Goal: Task Accomplishment & Management: Use online tool/utility

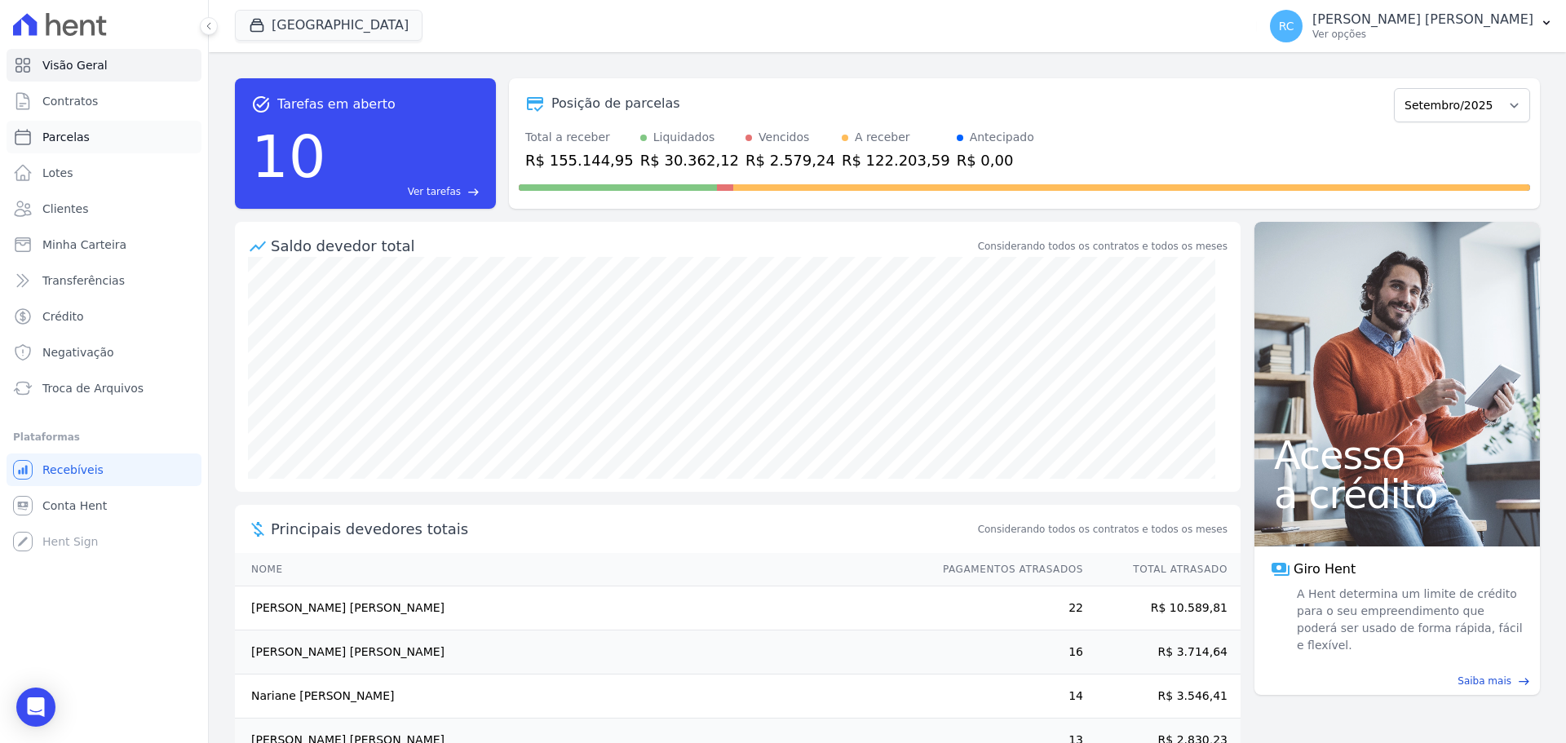
click at [105, 136] on link "Parcelas" at bounding box center [104, 137] width 195 height 33
select select
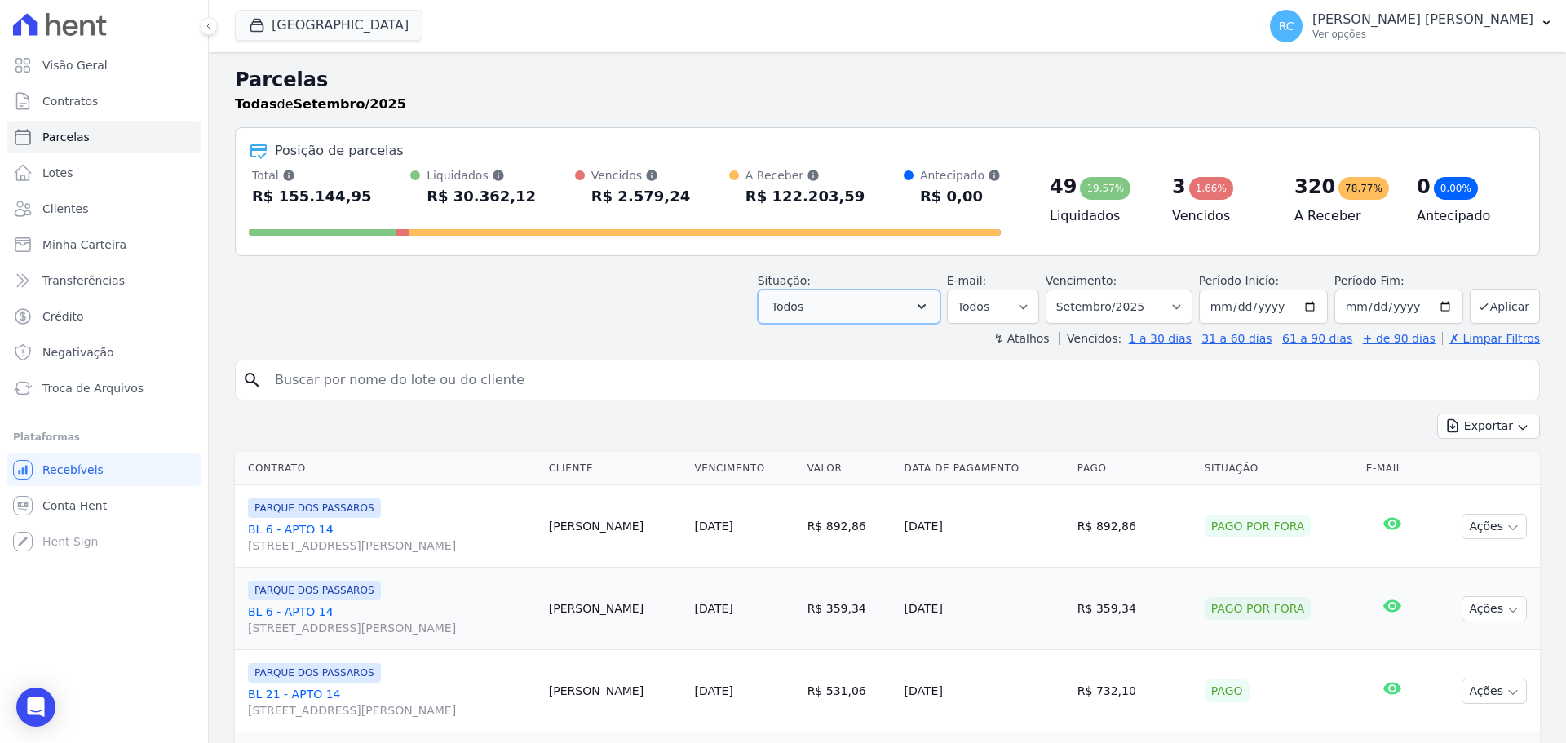
click at [924, 297] on button "Todos" at bounding box center [849, 307] width 183 height 34
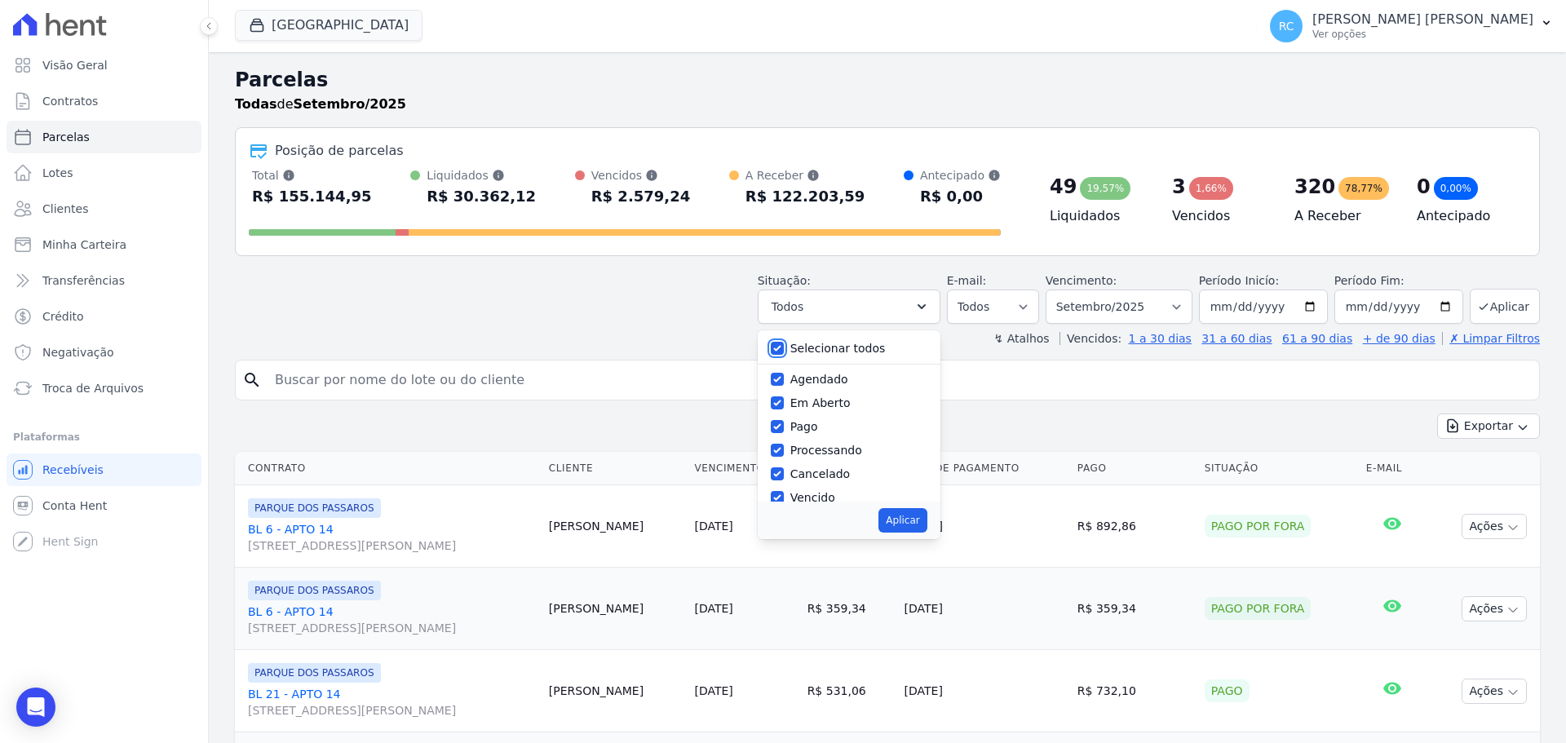
click at [784, 343] on input "Selecionar todos" at bounding box center [777, 348] width 13 height 13
checkbox input "false"
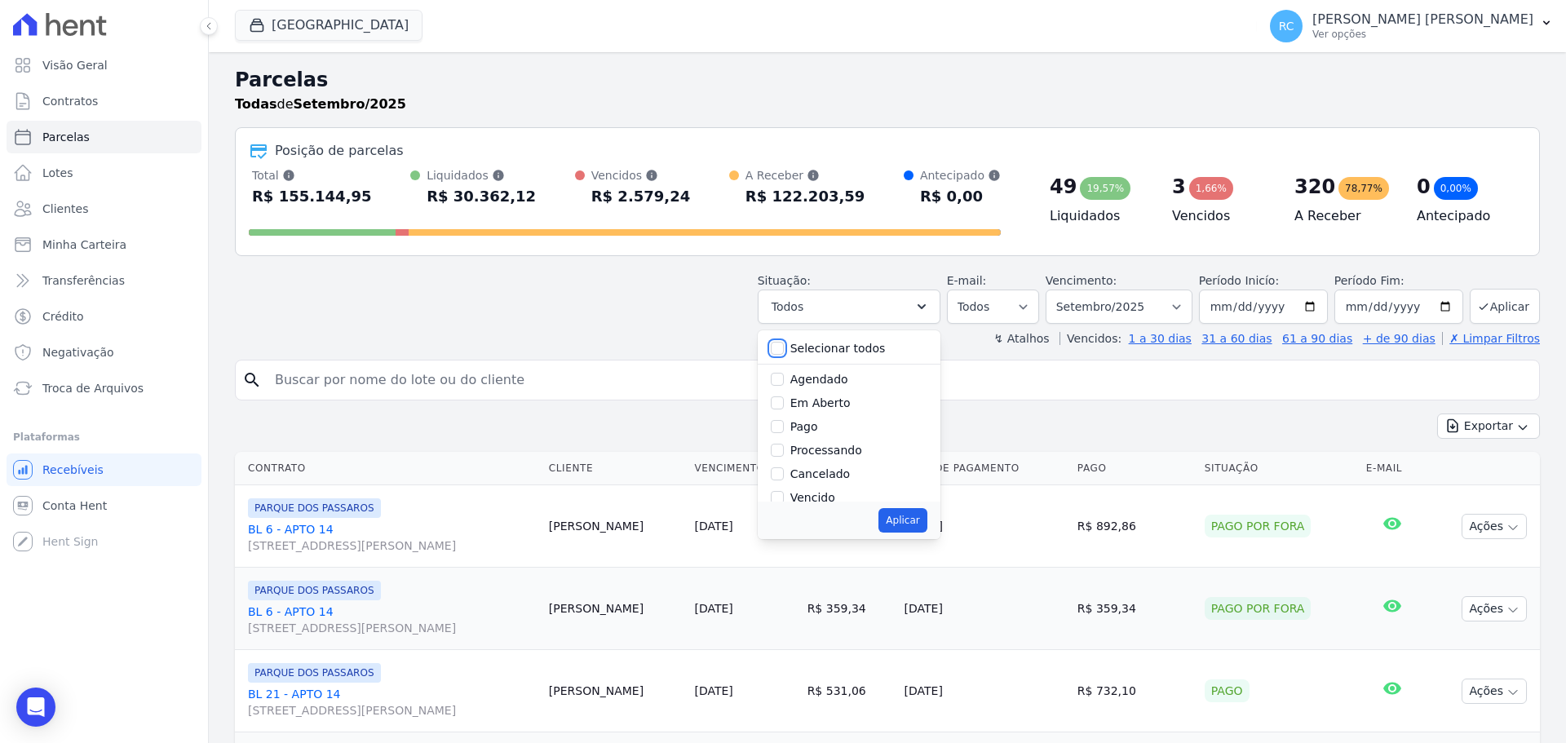
checkbox input "false"
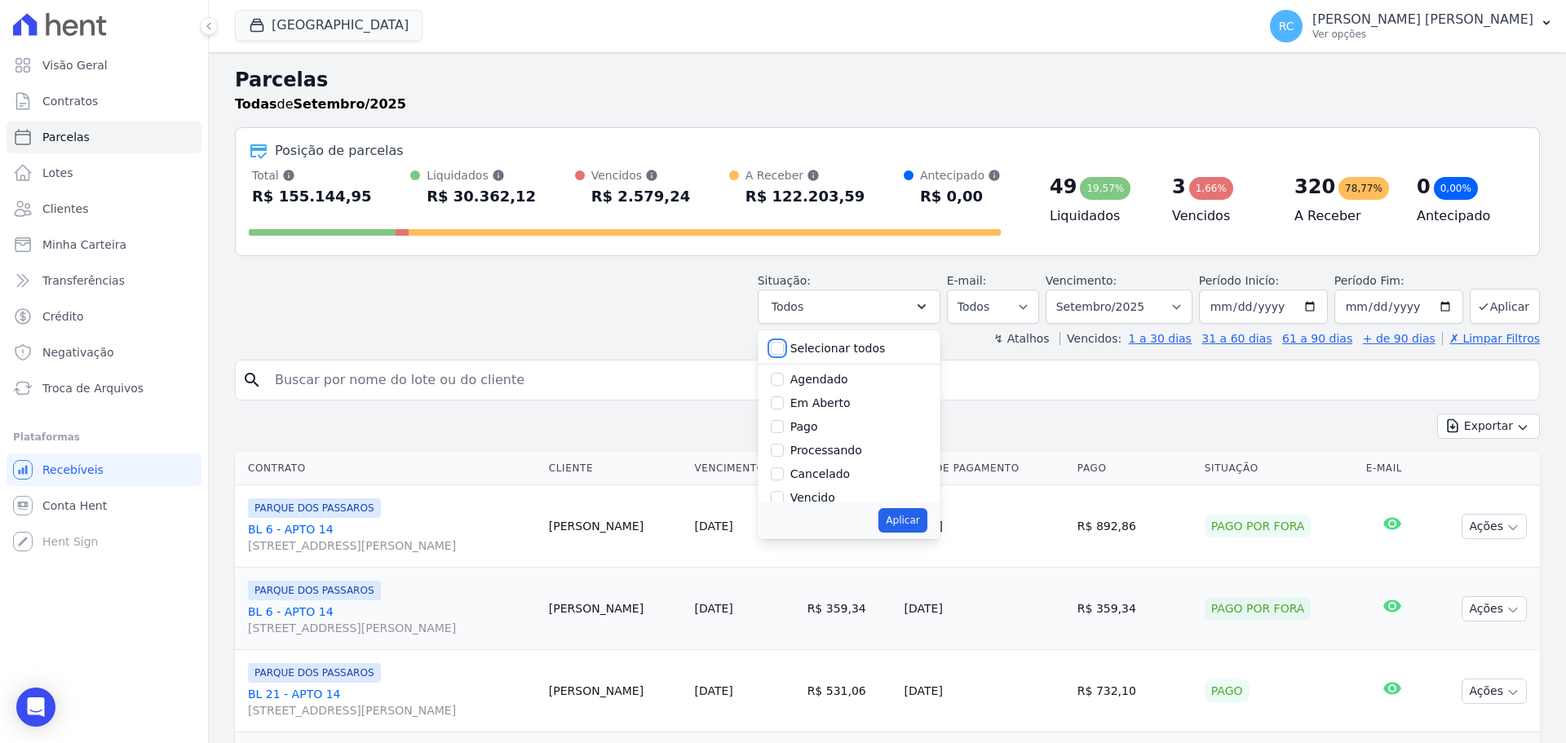
checkbox input "false"
click at [784, 498] on input "Vencido" at bounding box center [777, 497] width 13 height 13
checkbox input "true"
click at [907, 524] on button "Aplicar" at bounding box center [902, 520] width 48 height 24
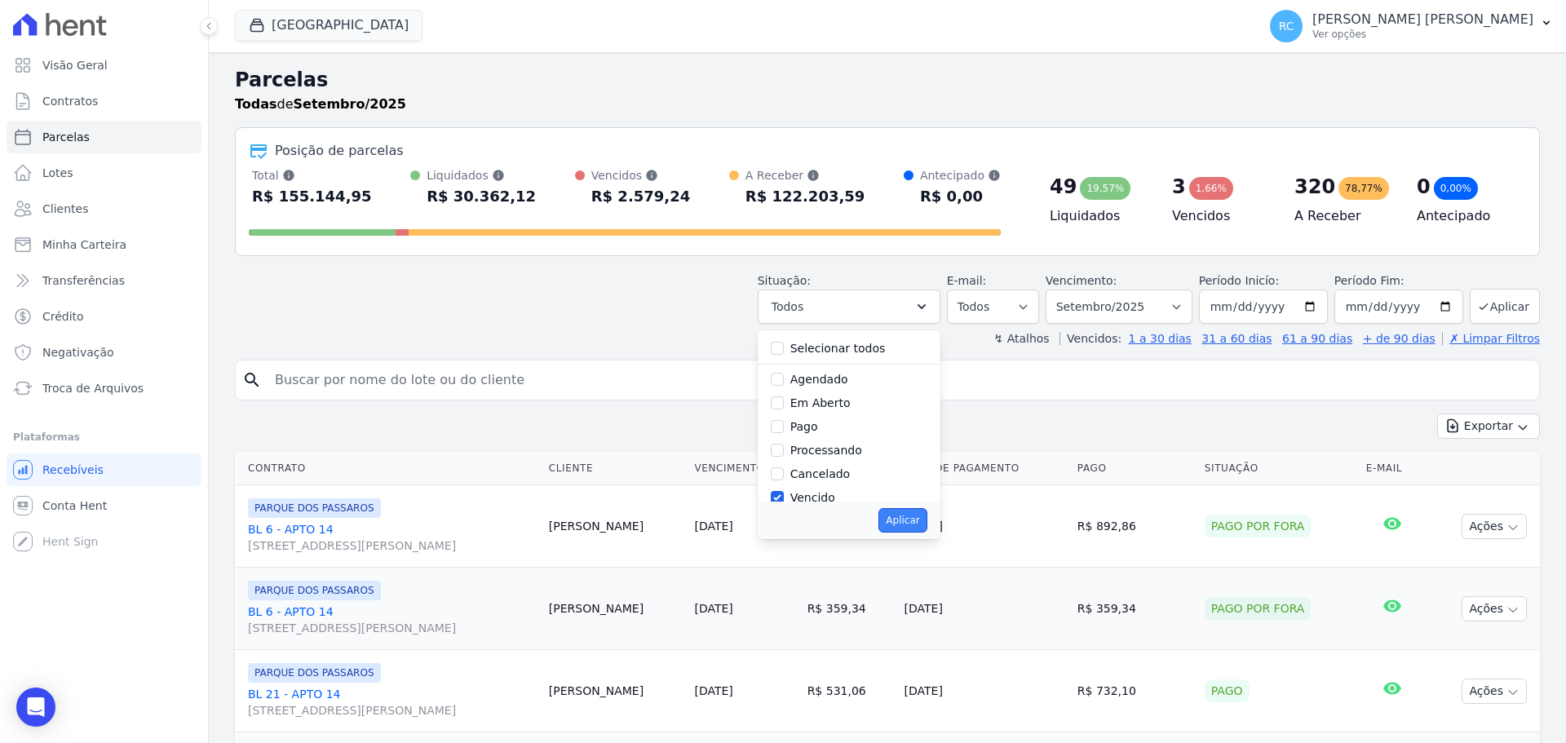
select select "overdue"
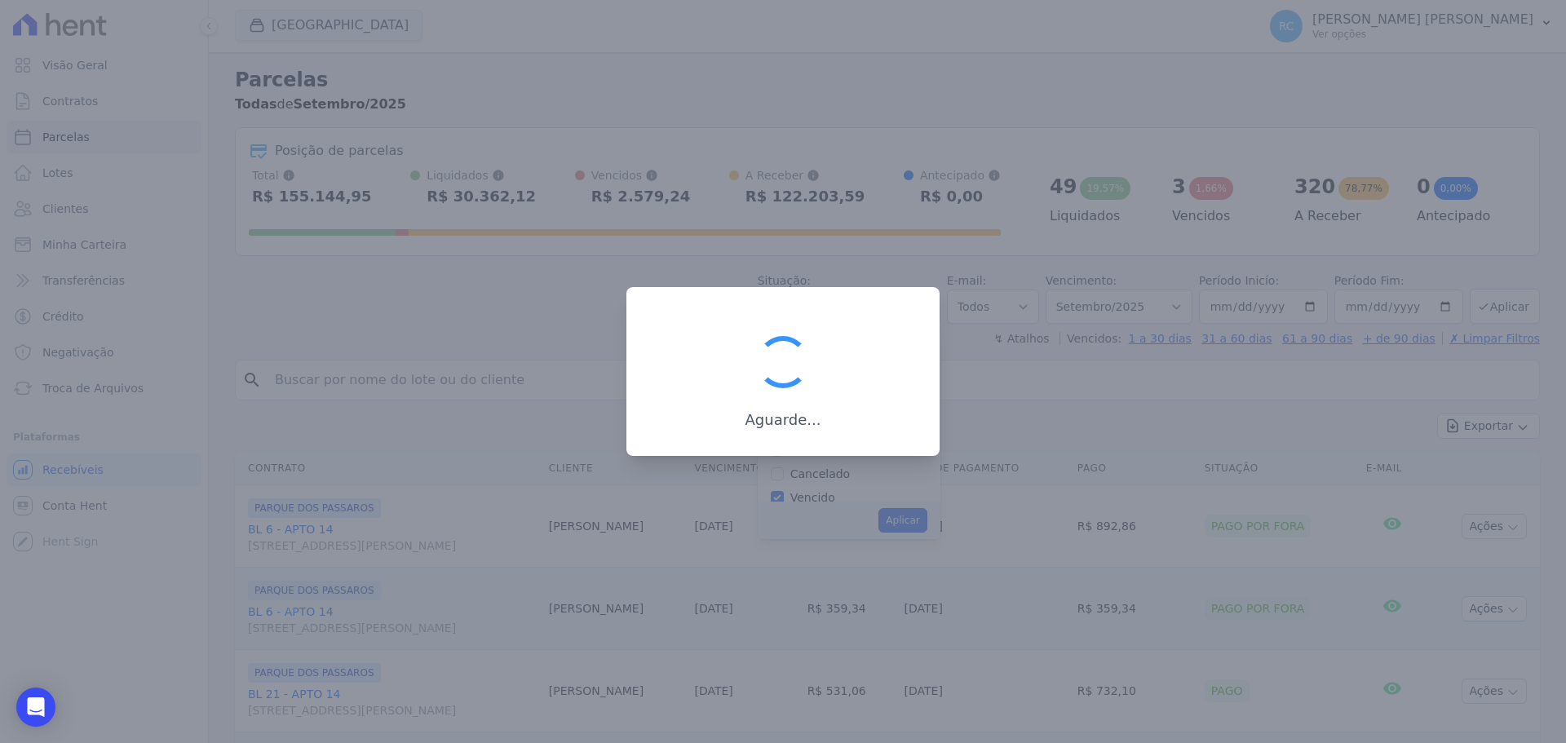
scroll to position [29, 0]
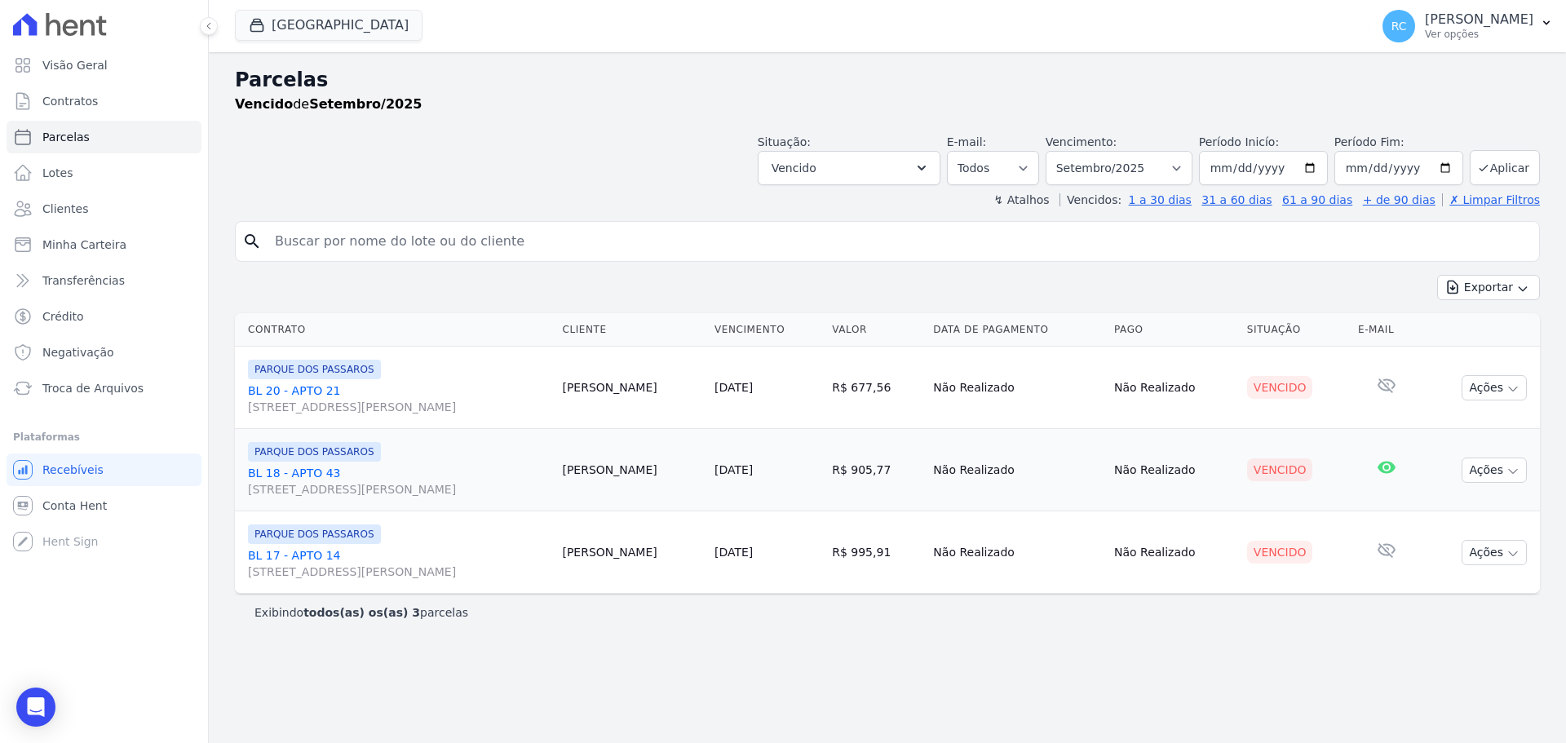
select select
click at [326, 30] on button "[GEOGRAPHIC_DATA]" at bounding box center [329, 25] width 188 height 31
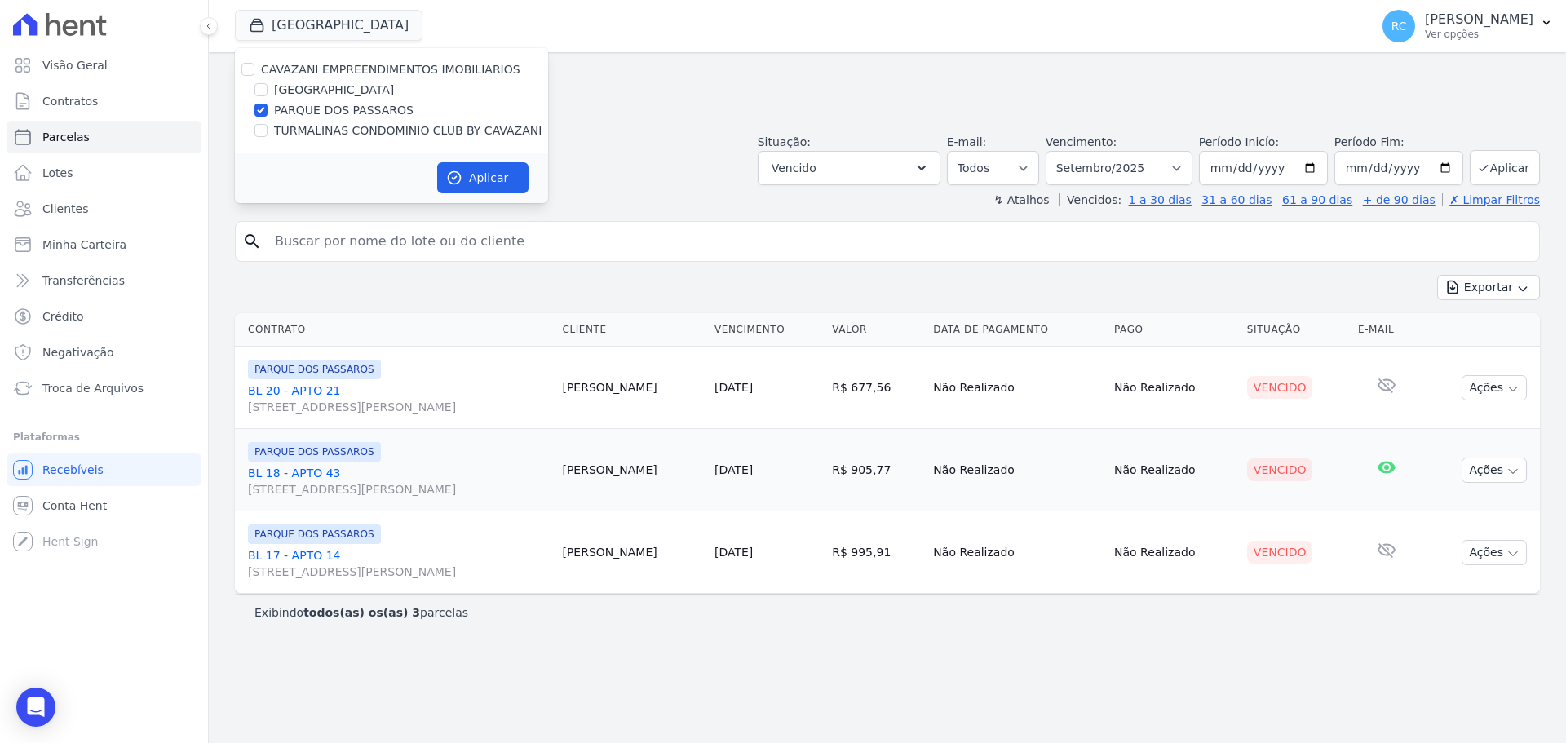
click at [241, 69] on div "CAVAZANI EMPREENDIMENTOS IMOBILIARIOS" at bounding box center [391, 69] width 313 height 17
click at [243, 69] on input "CAVAZANI EMPREENDIMENTOS IMOBILIARIOS" at bounding box center [247, 69] width 13 height 13
checkbox input "true"
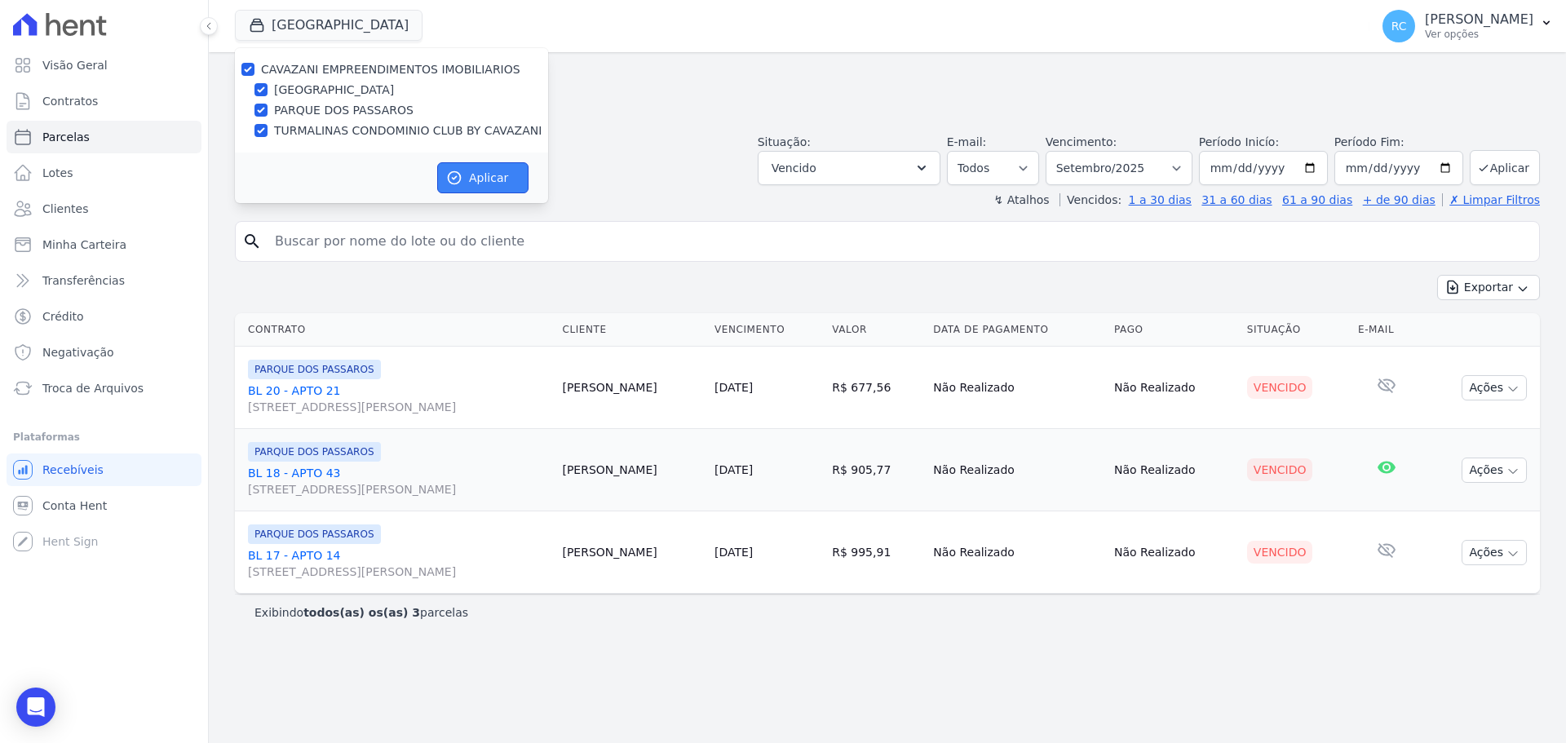
click at [463, 183] on button "Aplicar" at bounding box center [482, 177] width 91 height 31
select select
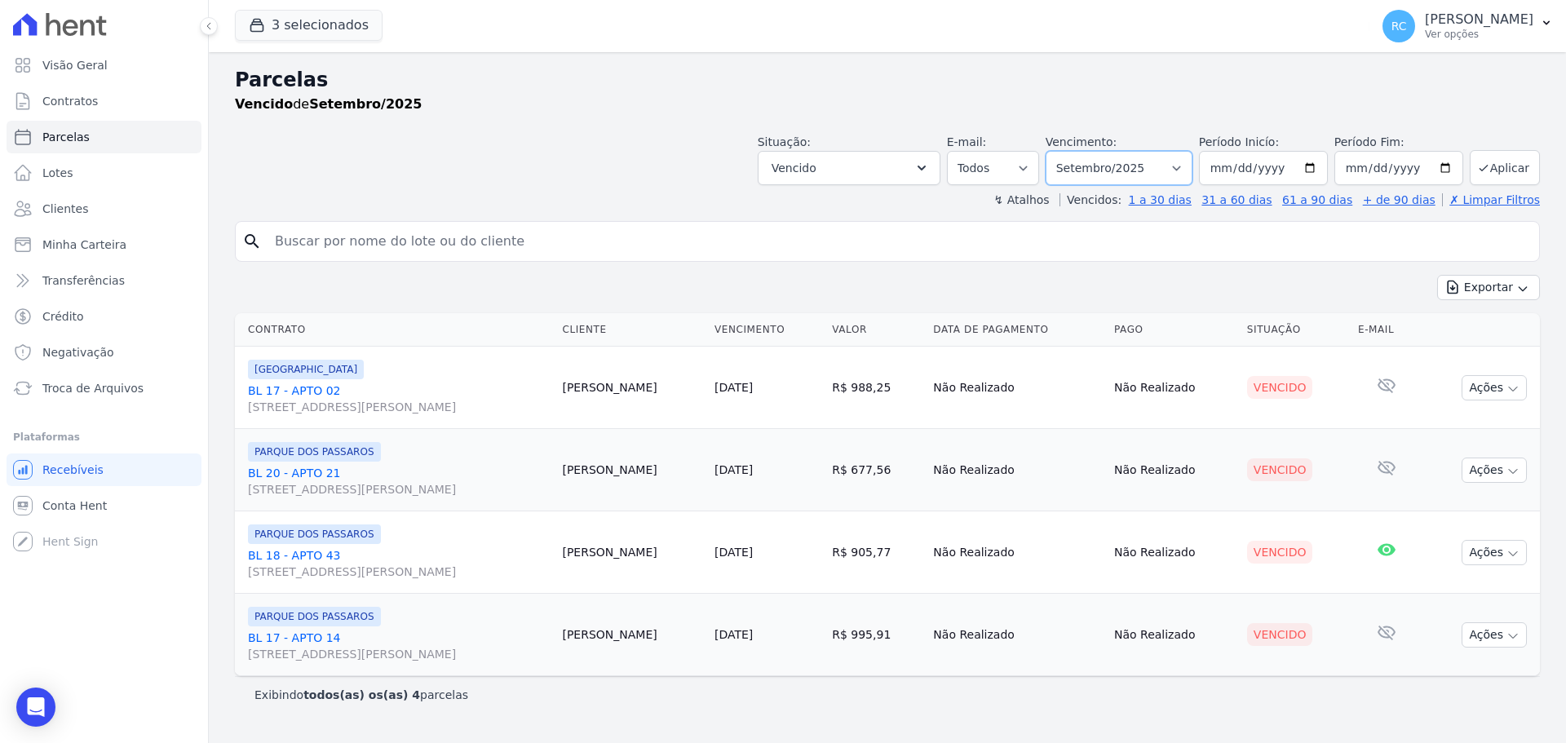
click at [1115, 163] on select "Filtrar por período ──────── Todos os meses Dezembro/2021 Janeiro/2022 Fevereir…" at bounding box center [1119, 168] width 147 height 34
click at [1192, 157] on select "Filtrar por período ──────── Todos os meses Dezembro/2021 Janeiro/2022 Fevereir…" at bounding box center [1119, 168] width 147 height 34
drag, startPoint x: 1192, startPoint y: 153, endPoint x: 1191, endPoint y: 162, distance: 9.9
click at [1192, 156] on select "Filtrar por período ──────── Todos os meses Dezembro/2021 Janeiro/2022 Fevereir…" at bounding box center [1119, 168] width 147 height 34
click at [1170, 175] on select "Filtrar por período ──────── Todos os meses Dezembro/2021 Janeiro/2022 Fevereir…" at bounding box center [1119, 168] width 147 height 34
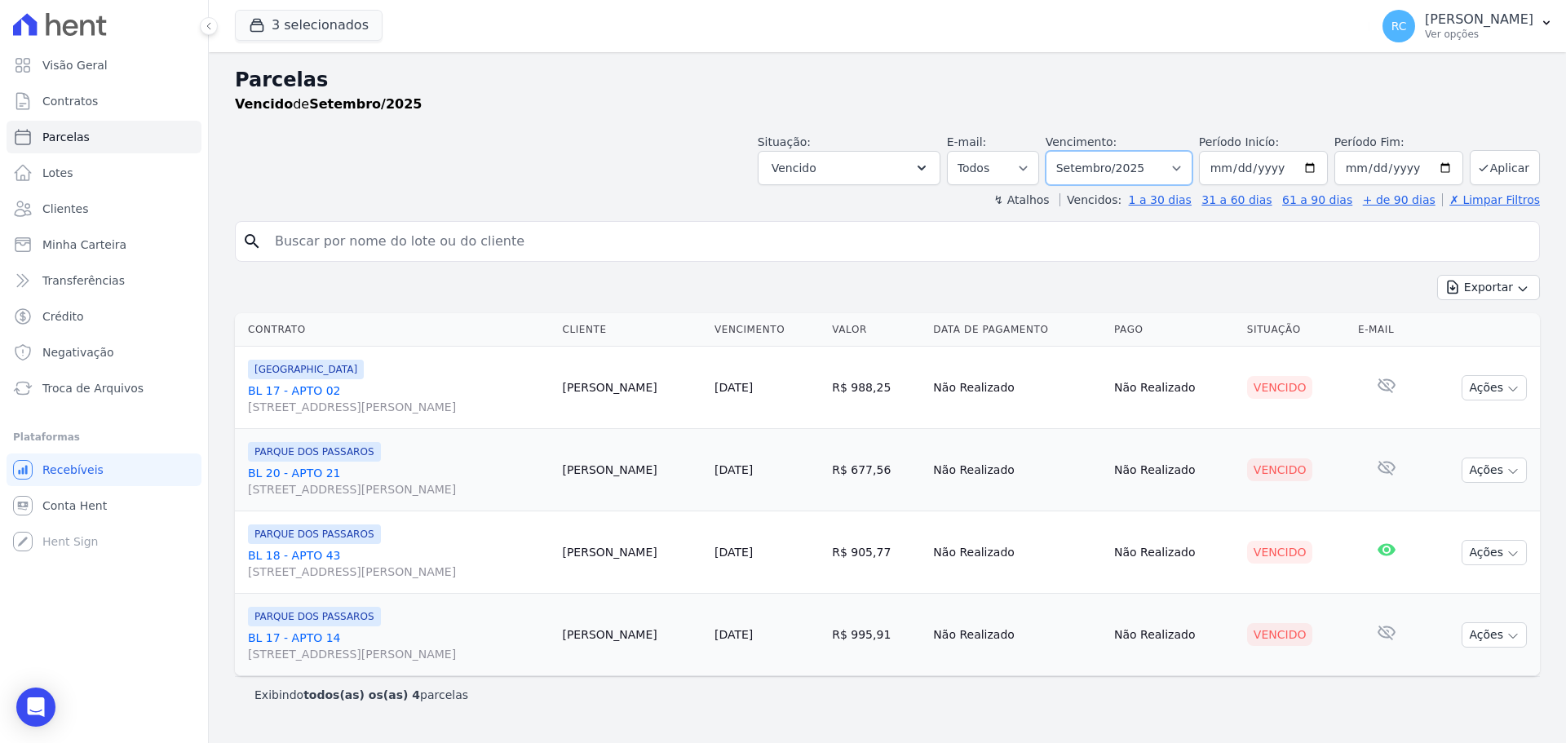
select select "all"
click at [1069, 151] on select "Filtrar por período ──────── Todos os meses Dezembro/2021 Janeiro/2022 Fevereir…" at bounding box center [1119, 168] width 147 height 34
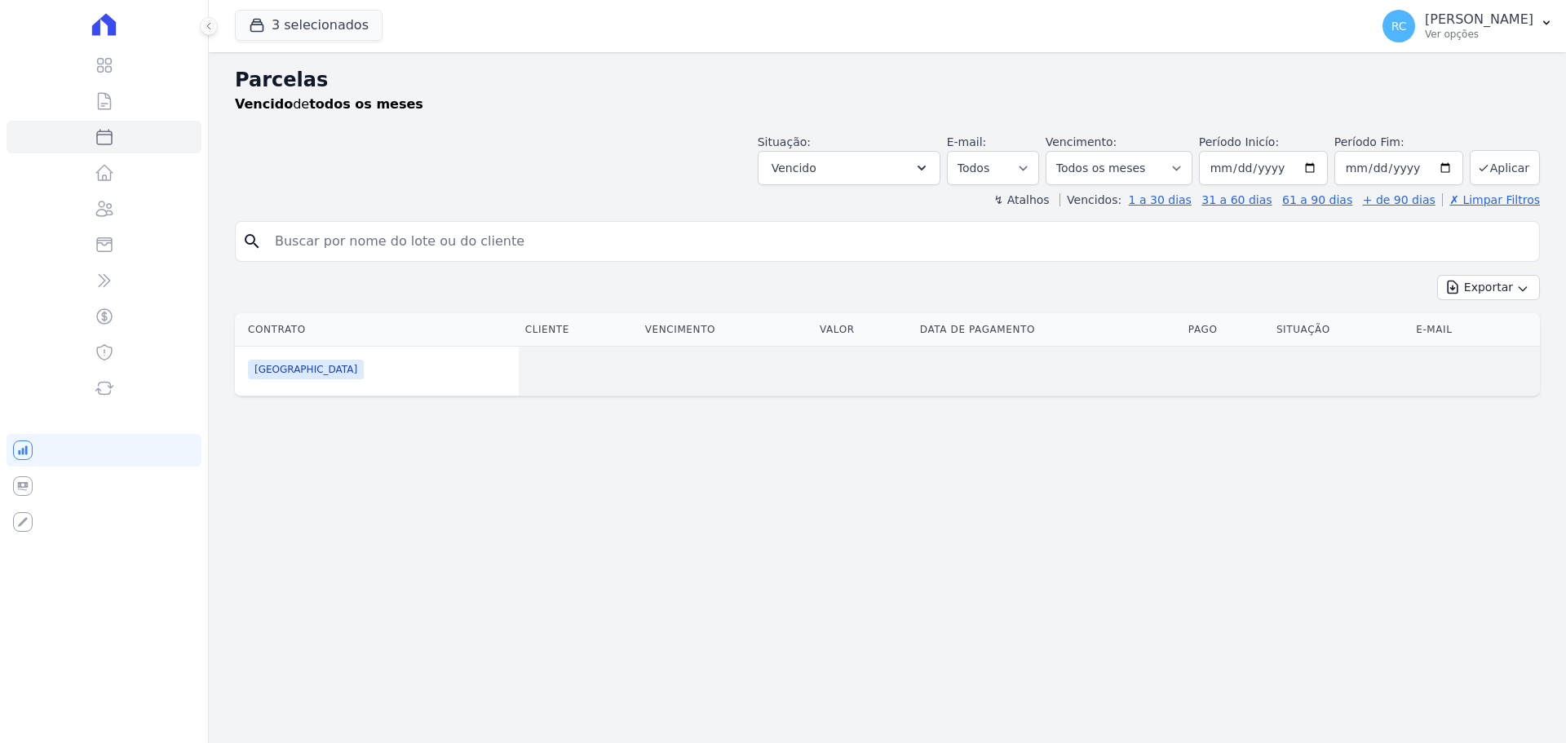
select select
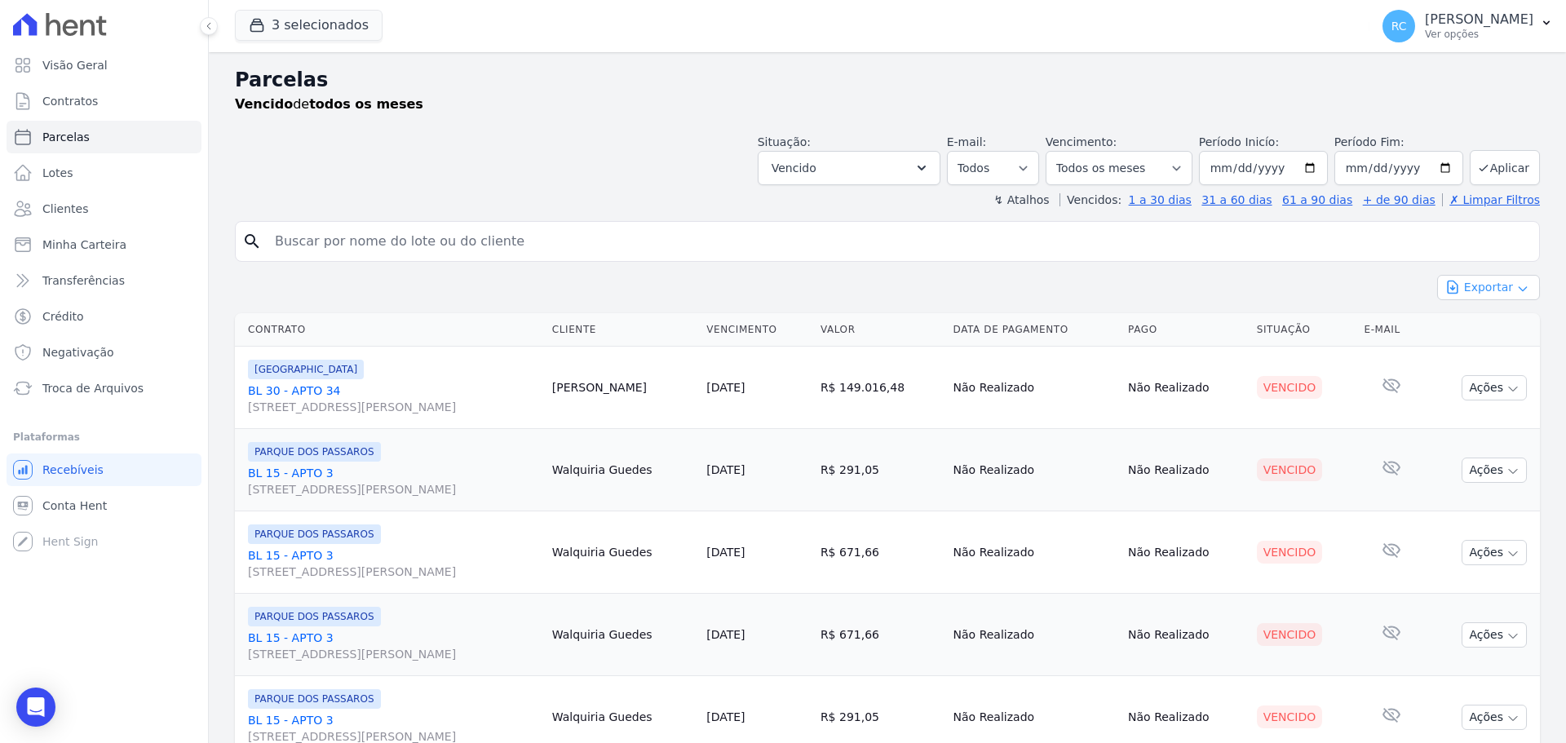
click at [1479, 291] on button "Exportar" at bounding box center [1488, 287] width 103 height 25
click at [1479, 356] on span "Exportar CSV" at bounding box center [1487, 354] width 86 height 16
click at [358, 246] on input "search" at bounding box center [899, 241] width 1268 height 33
paste input "DAVID LOPES DE OLIVEIRA"
type input "DAVID LOPES DE OLIVEIRA"
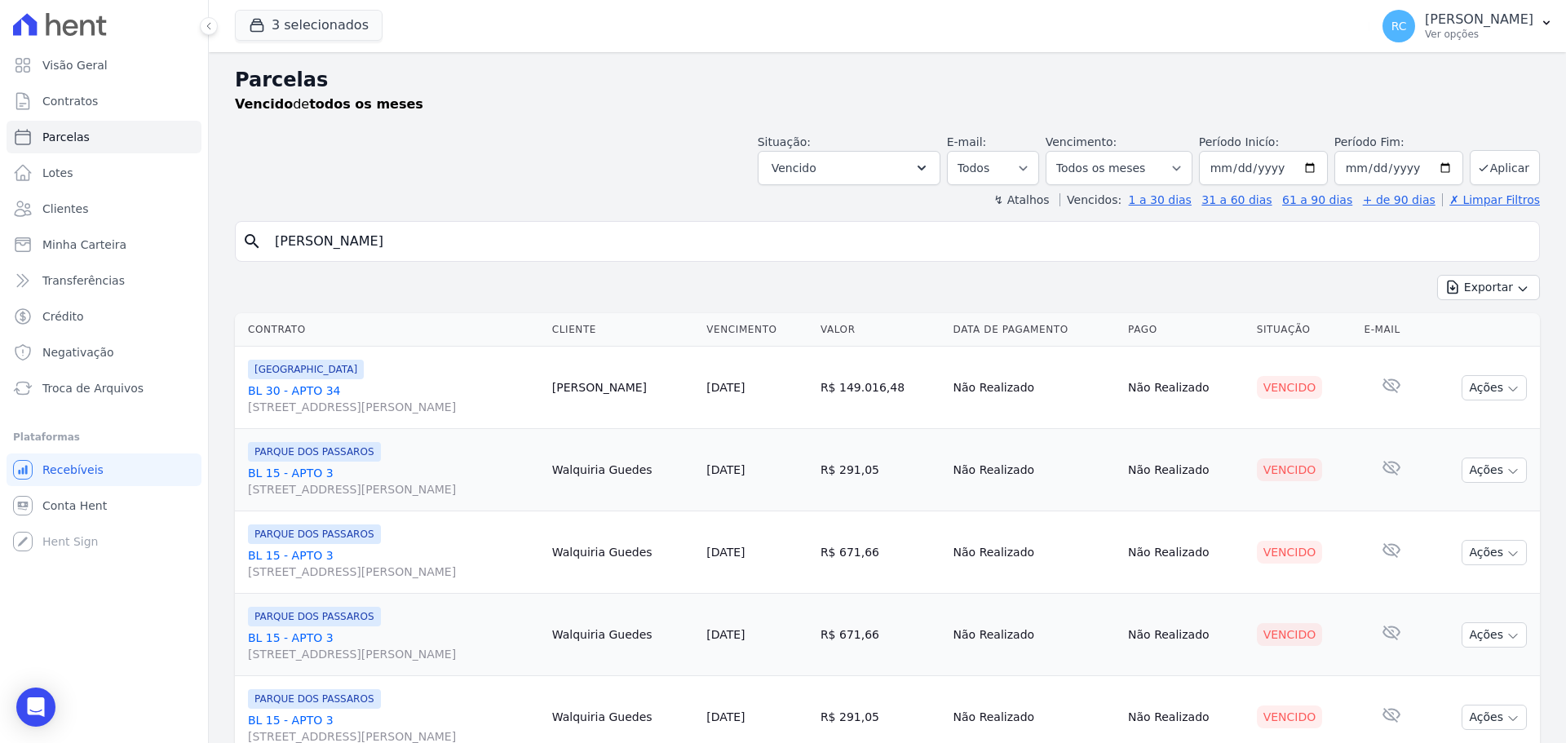
select select
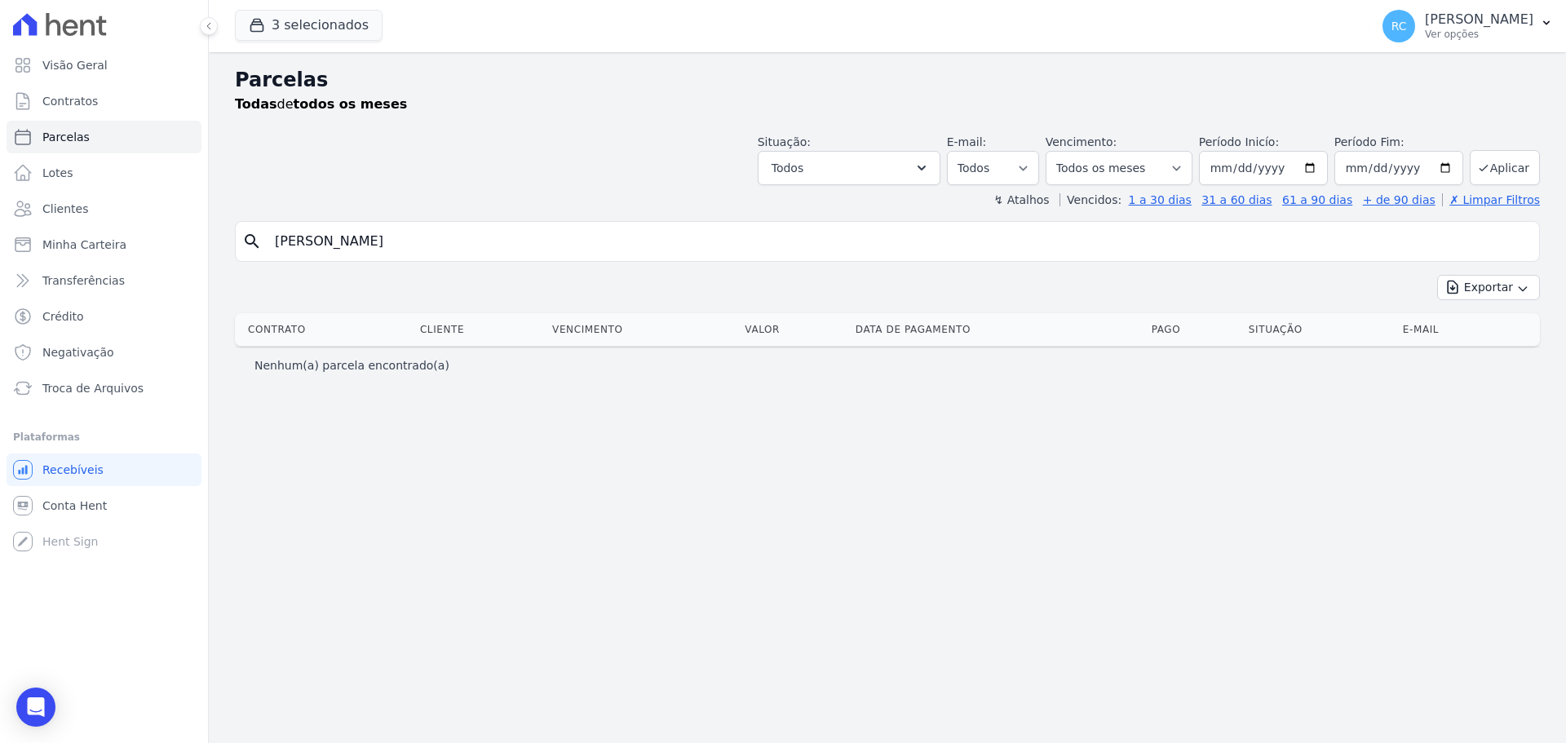
drag, startPoint x: 403, startPoint y: 232, endPoint x: 210, endPoint y: 219, distance: 193.0
click at [29, 267] on div "Visão Geral Contratos Parcelas Lotes Clientes Minha Carteira Transferências Cré…" at bounding box center [783, 371] width 1566 height 743
paste input "GIOVANNE FIGUEIREDO DOS SANTOS"
type input "GIOVANNE FIGUEIREDO DOS SANTOS"
select select
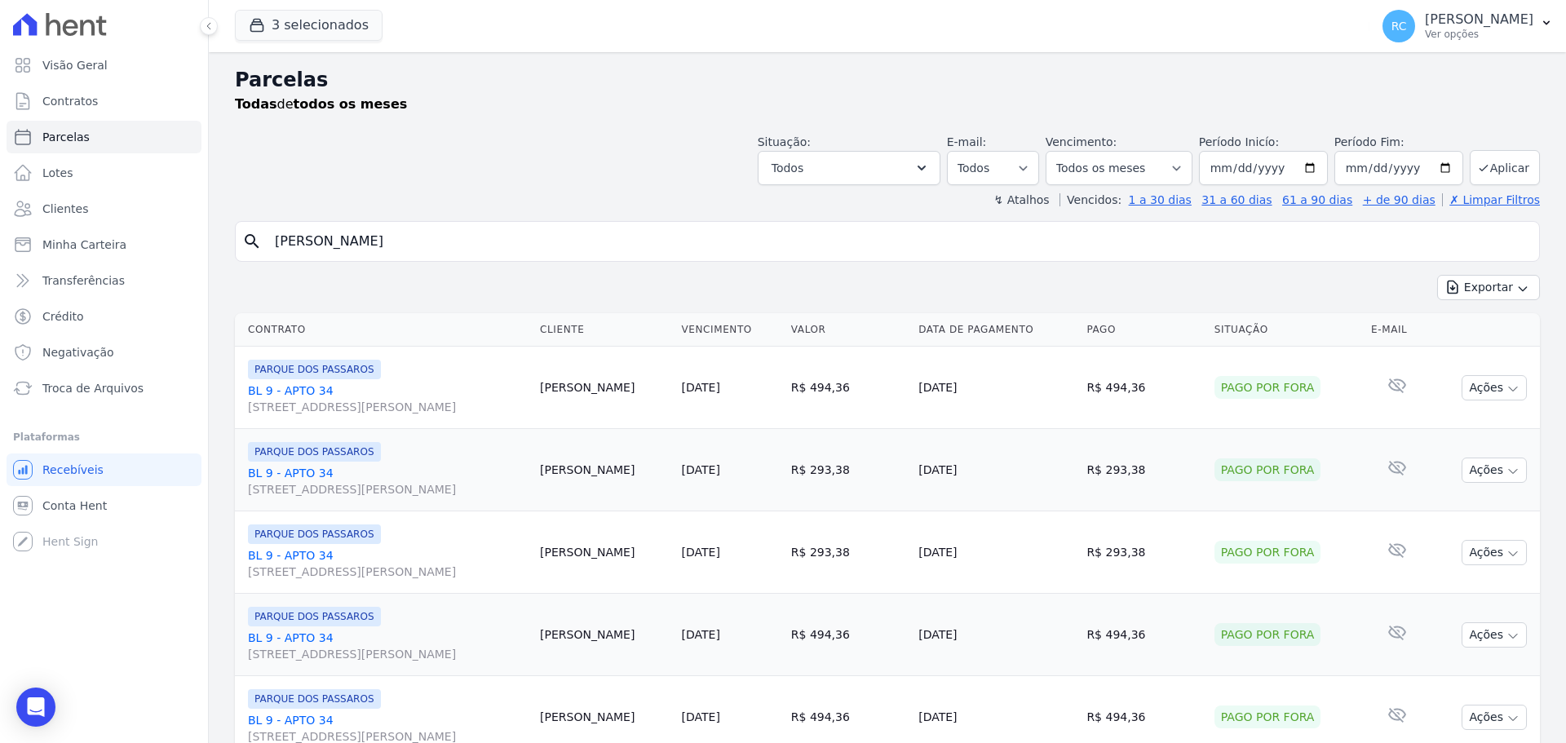
drag, startPoint x: 533, startPoint y: 246, endPoint x: 424, endPoint y: 185, distance: 124.9
click at [126, 287] on div "Visão Geral Contratos Parcelas Lotes Clientes Minha Carteira Transferências Cré…" at bounding box center [783, 371] width 1566 height 743
paste input "LUCAS GONCALVES QUEIROZ"
type input "LUCAS GONCALVES QUEIROZ"
select select
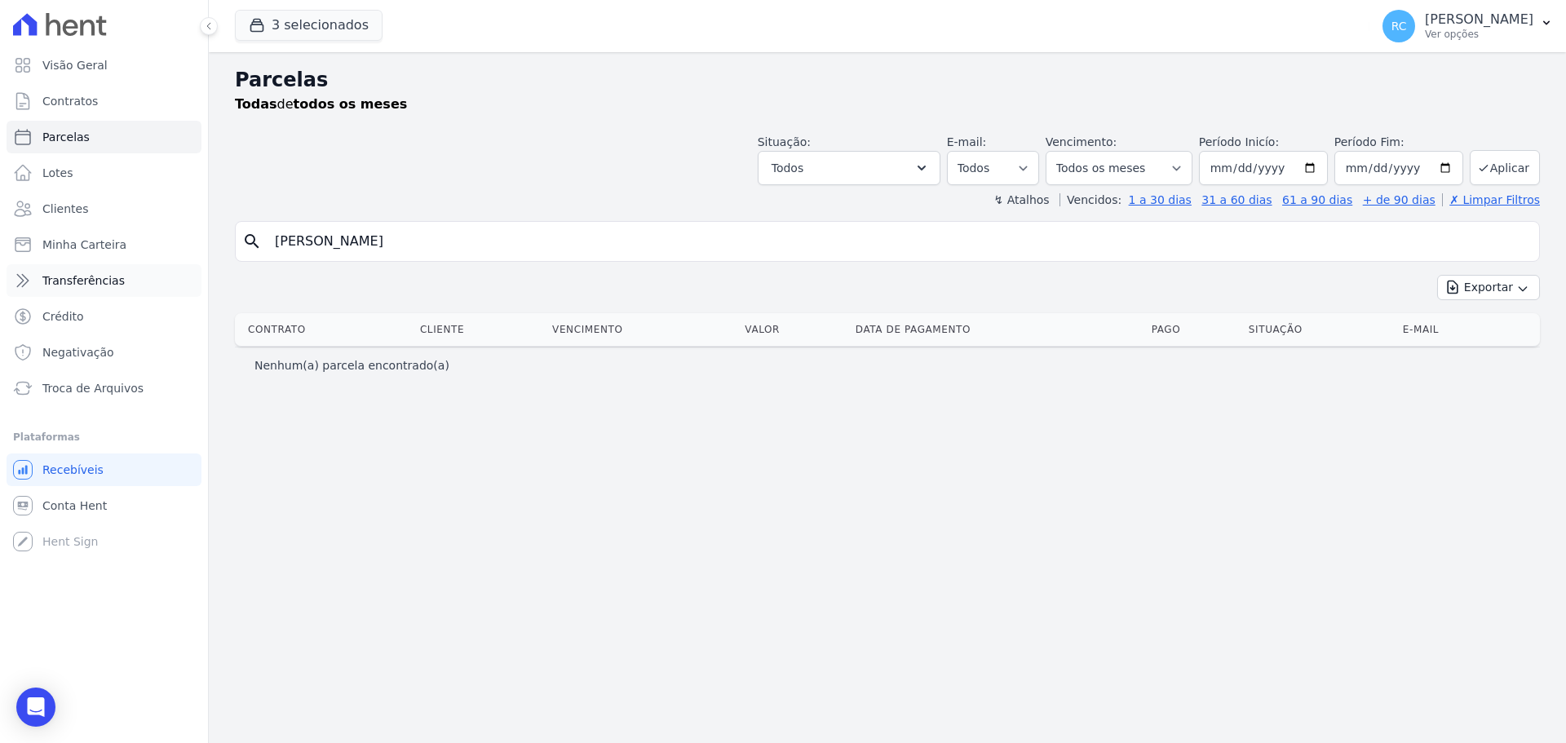
drag, startPoint x: 488, startPoint y: 246, endPoint x: 11, endPoint y: 290, distance: 479.3
click at [7, 296] on div "Visão Geral Contratos Parcelas Lotes Clientes Minha Carteira Transferências Cré…" at bounding box center [783, 371] width 1566 height 743
paste input "Manuel Enrique Diaz Maurera"
type input "Manuel Enrique Diaz Maurera"
select select
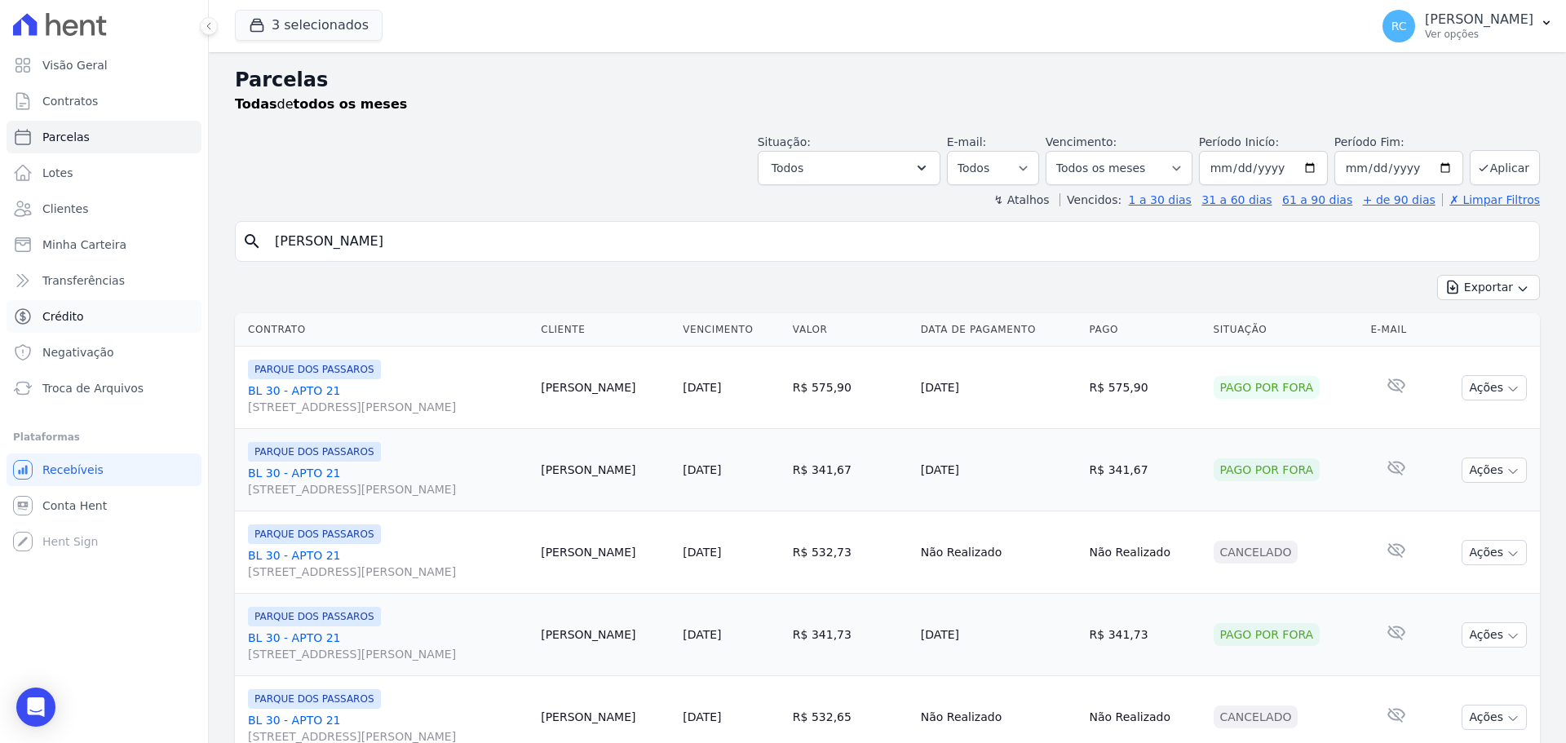
drag, startPoint x: 87, startPoint y: 345, endPoint x: 126, endPoint y: 316, distance: 48.5
click at [126, 316] on div "Visão Geral Contratos Parcelas Lotes Clientes Minha Carteira Transferências Cré…" at bounding box center [783, 371] width 1566 height 743
paste input "ONICA CHINCOA CORREIA"
type input "MONICA CHINCOA CORREIA"
select select
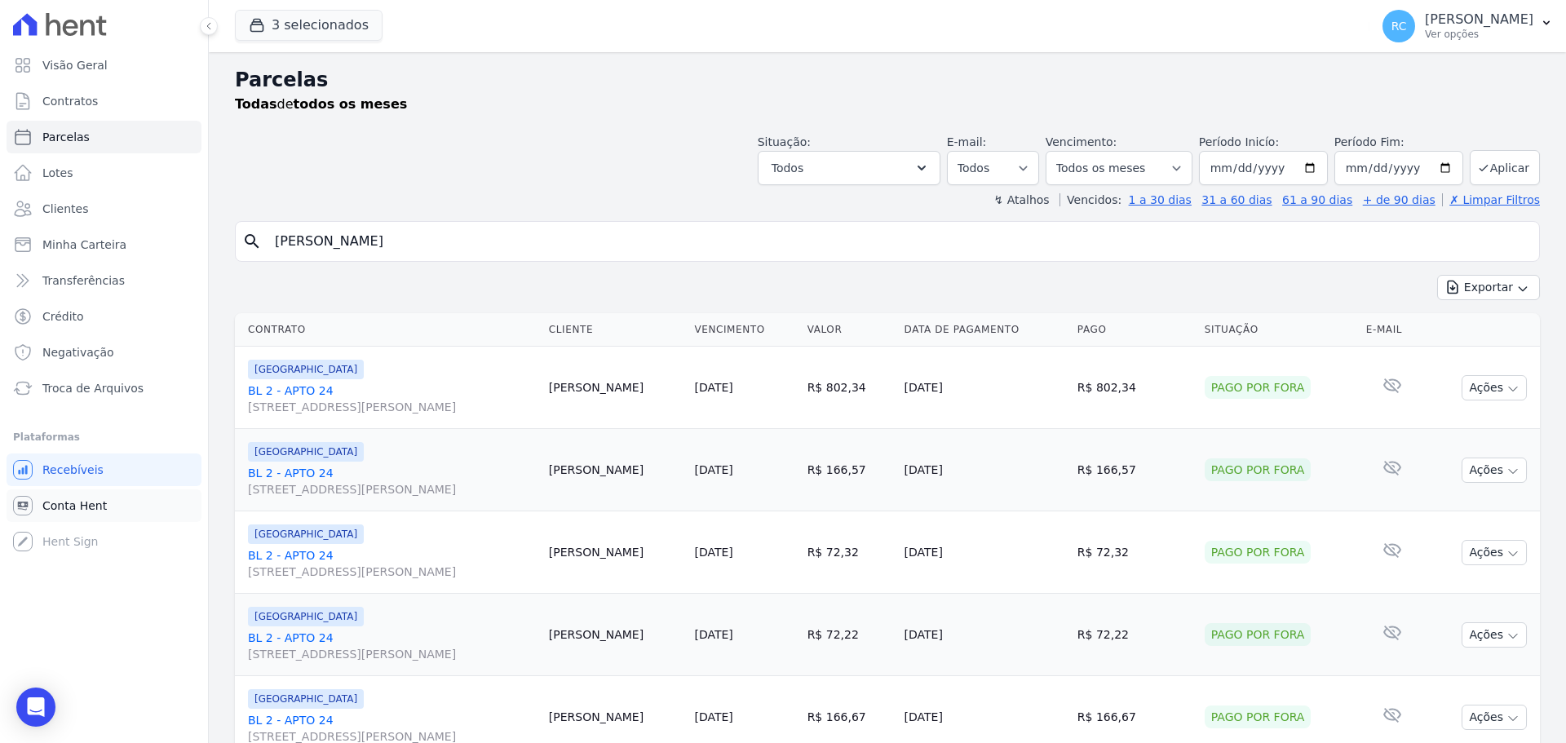
click at [111, 513] on link "Conta Hent" at bounding box center [104, 505] width 195 height 33
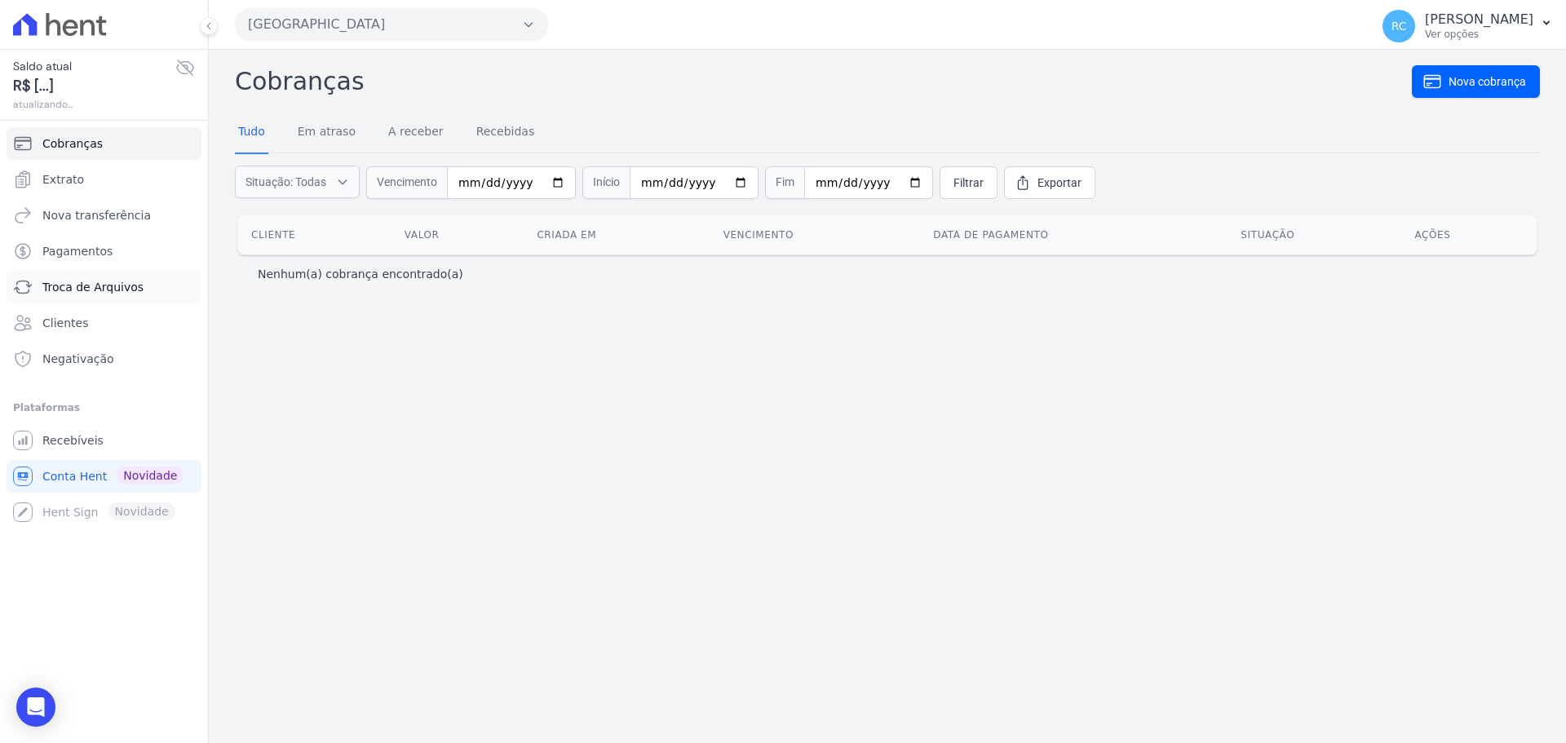
click at [95, 283] on span "Troca de Arquivos" at bounding box center [92, 287] width 101 height 16
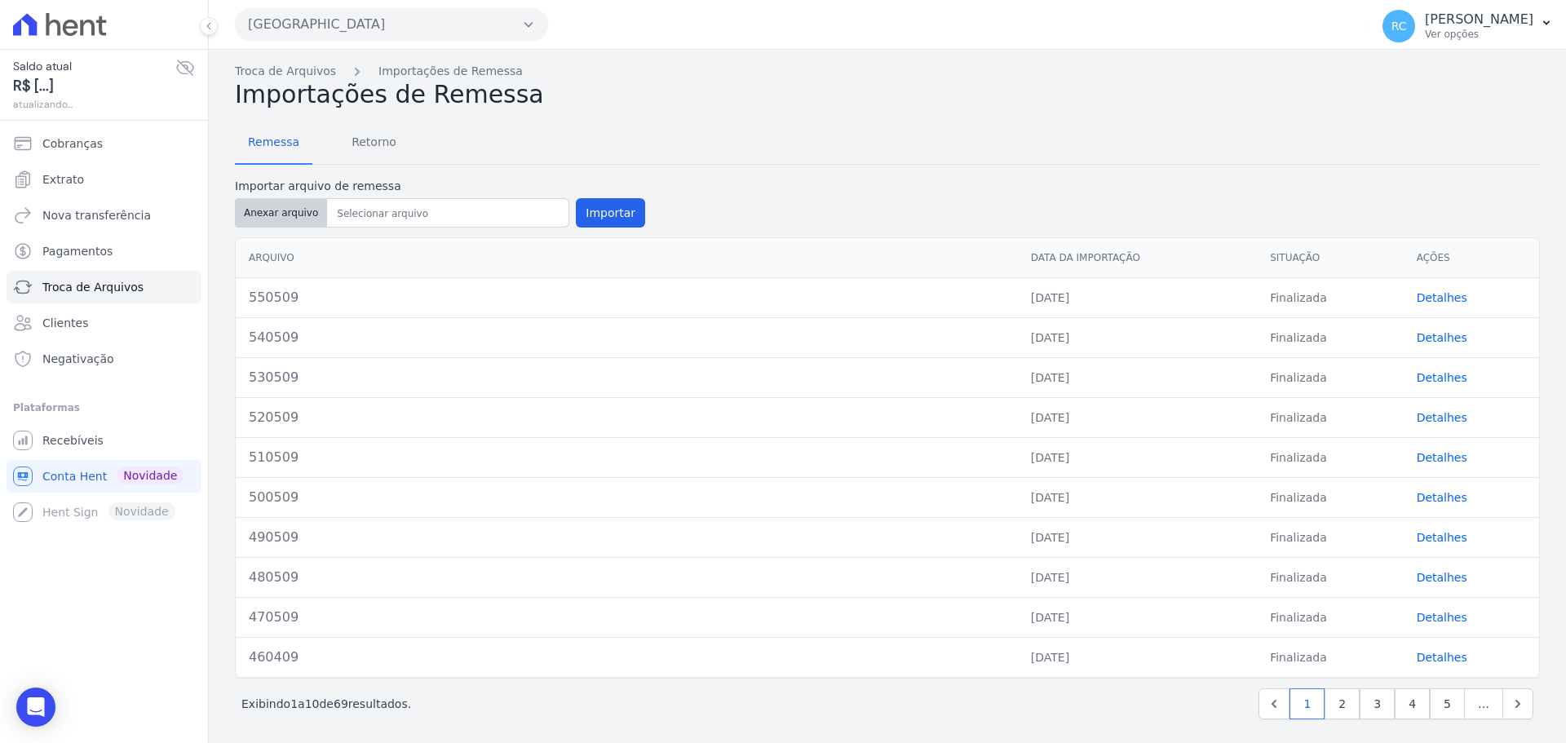
click at [272, 214] on button "Anexar arquivo" at bounding box center [281, 212] width 92 height 29
type input "560509"
click at [612, 208] on button "Importar" at bounding box center [610, 212] width 69 height 29
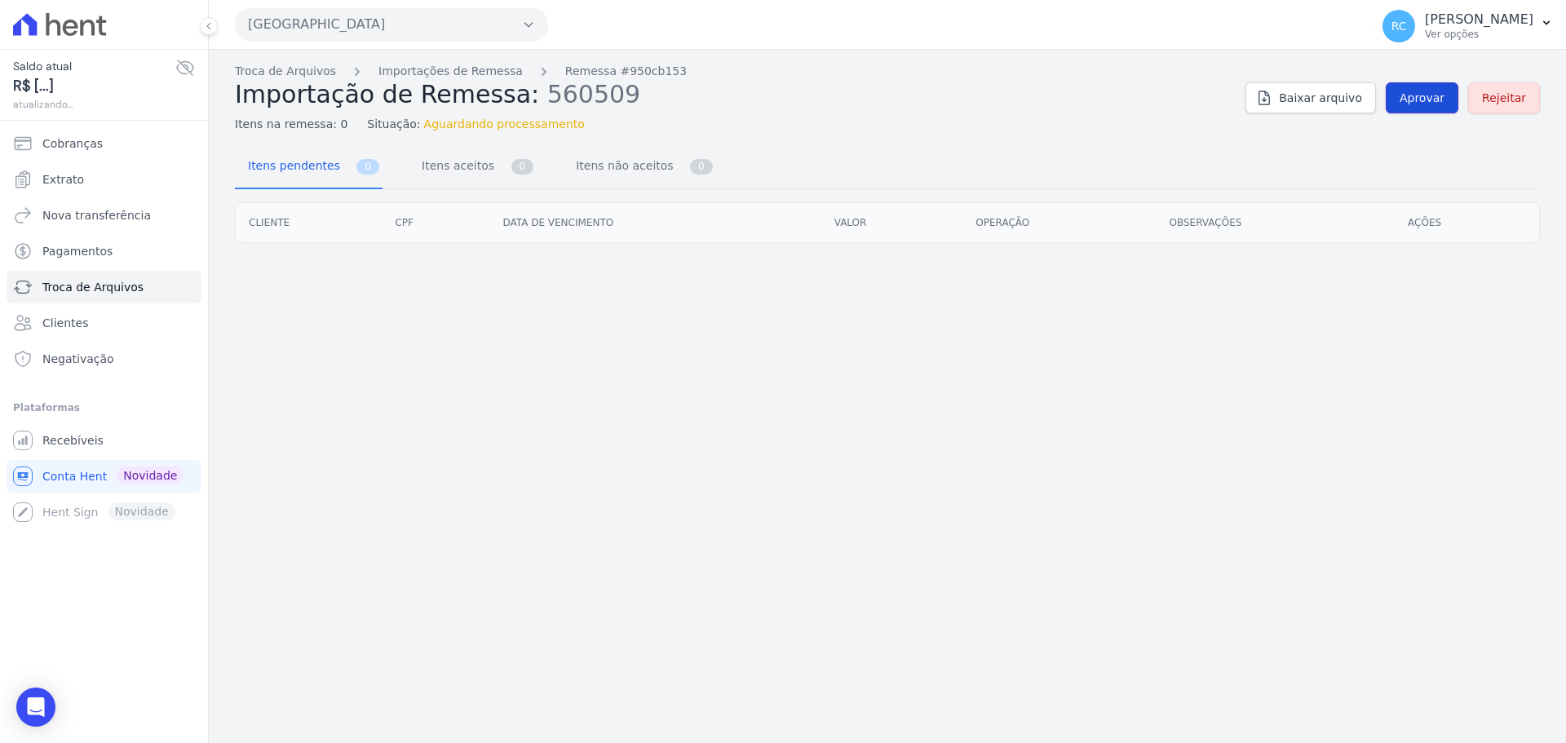
click at [1431, 94] on span "Aprovar" at bounding box center [1422, 98] width 45 height 16
drag, startPoint x: 1432, startPoint y: 113, endPoint x: 1440, endPoint y: 103, distance: 12.9
click at [1435, 110] on div "Troca de Arquivos Importações de Remessa Remessa #950cb153 Importação de Remess…" at bounding box center [887, 98] width 1305 height 70
click at [1440, 102] on span "Aprovar" at bounding box center [1422, 98] width 45 height 16
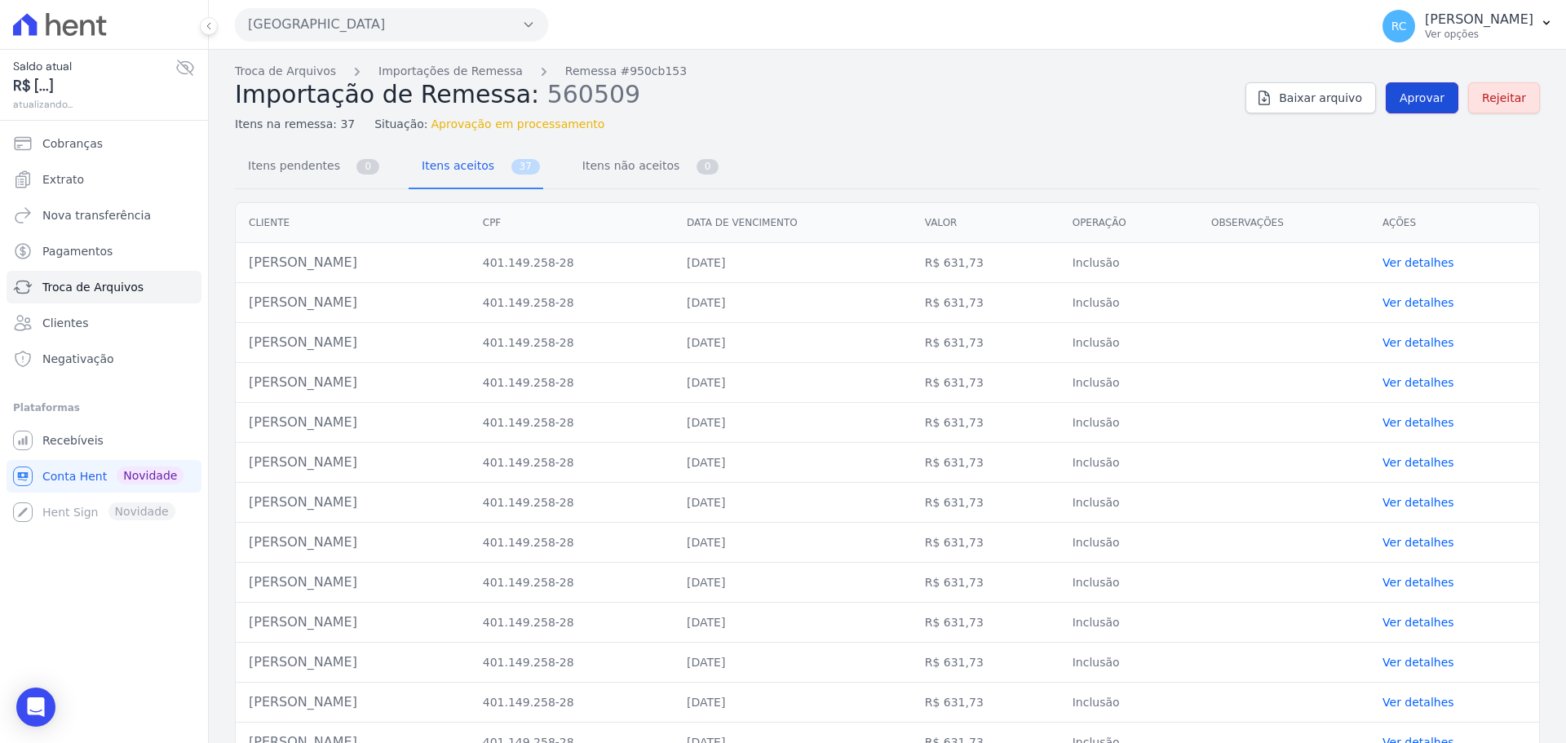
click at [1426, 104] on span "Aprovar" at bounding box center [1422, 98] width 45 height 16
click at [1425, 104] on span "Aprovar" at bounding box center [1422, 98] width 45 height 16
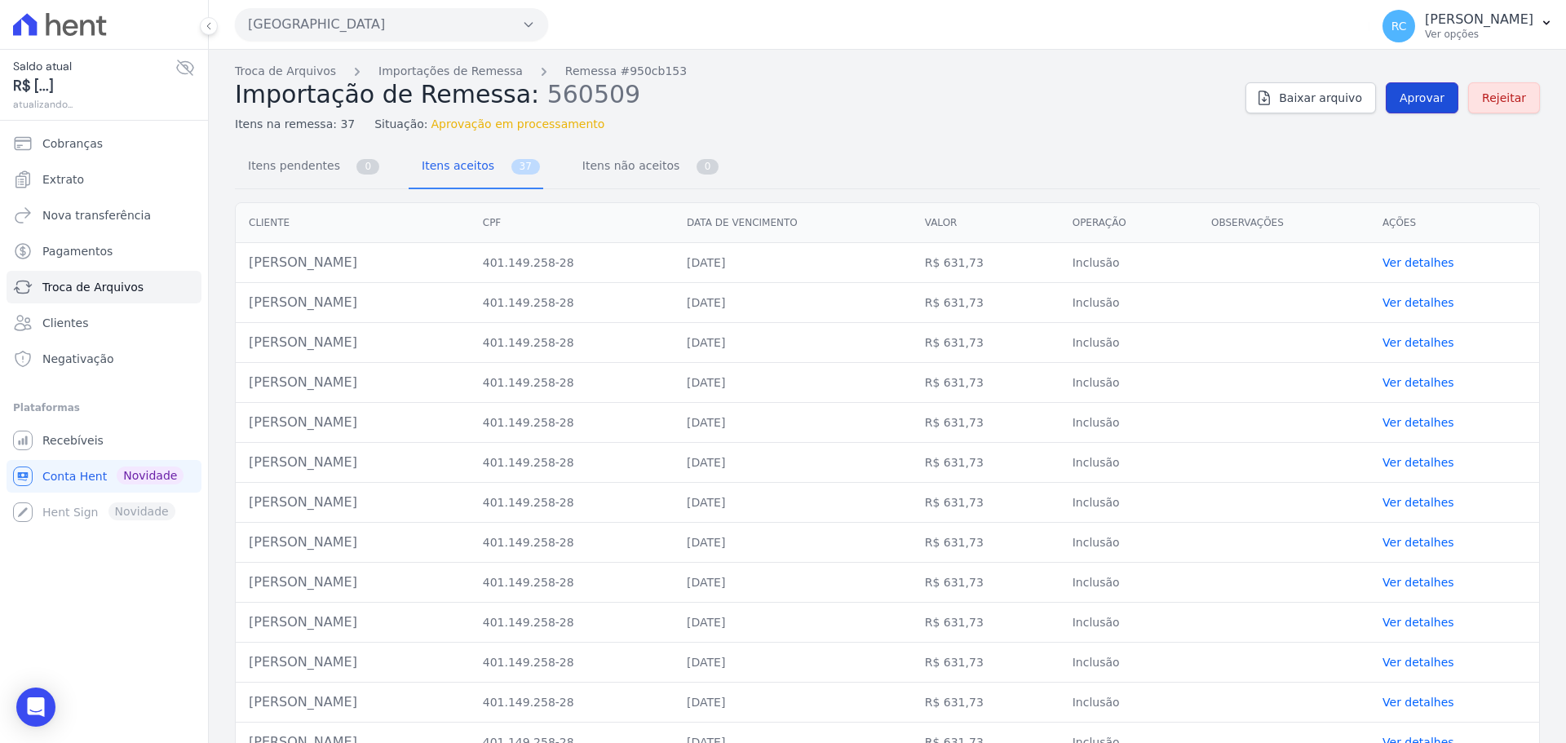
click at [1431, 102] on span "Aprovar" at bounding box center [1422, 98] width 45 height 16
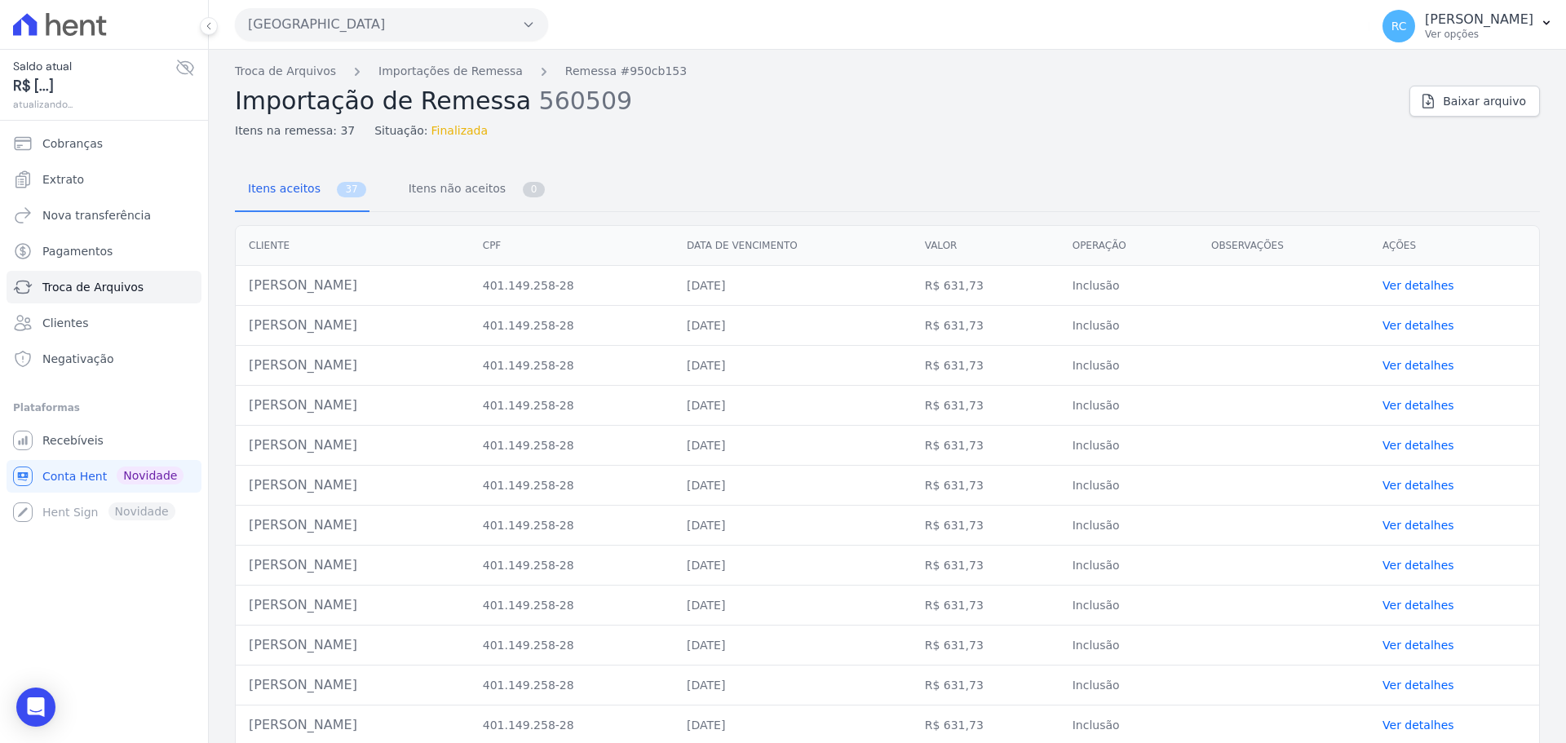
click at [347, 289] on td "Ingridy Marchesano Da Silva" at bounding box center [353, 286] width 234 height 40
copy tr "Ingridy Marchesano Da Silva"
click at [282, 75] on link "Troca de Arquivos" at bounding box center [285, 71] width 101 height 17
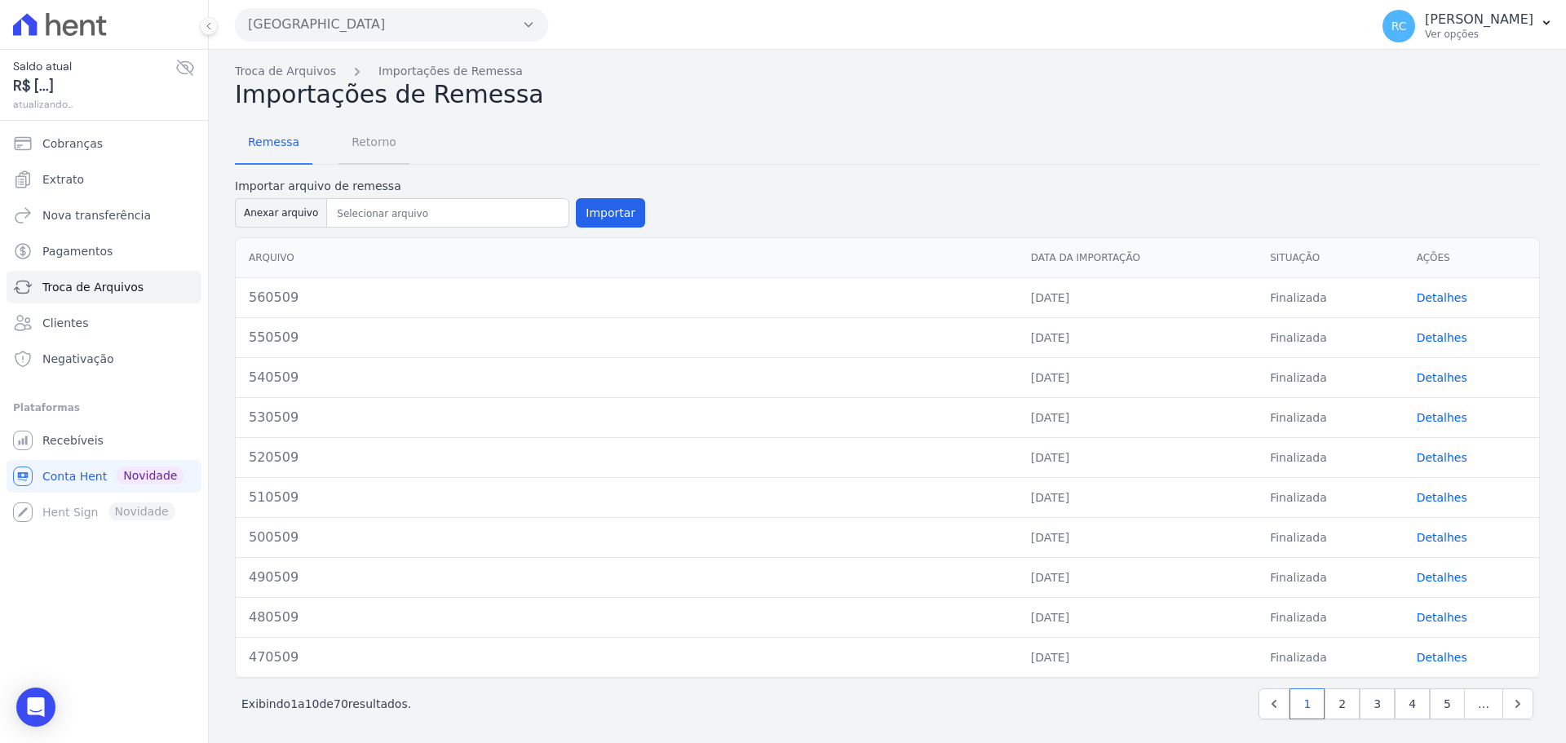
click at [342, 143] on span "Retorno" at bounding box center [374, 142] width 64 height 33
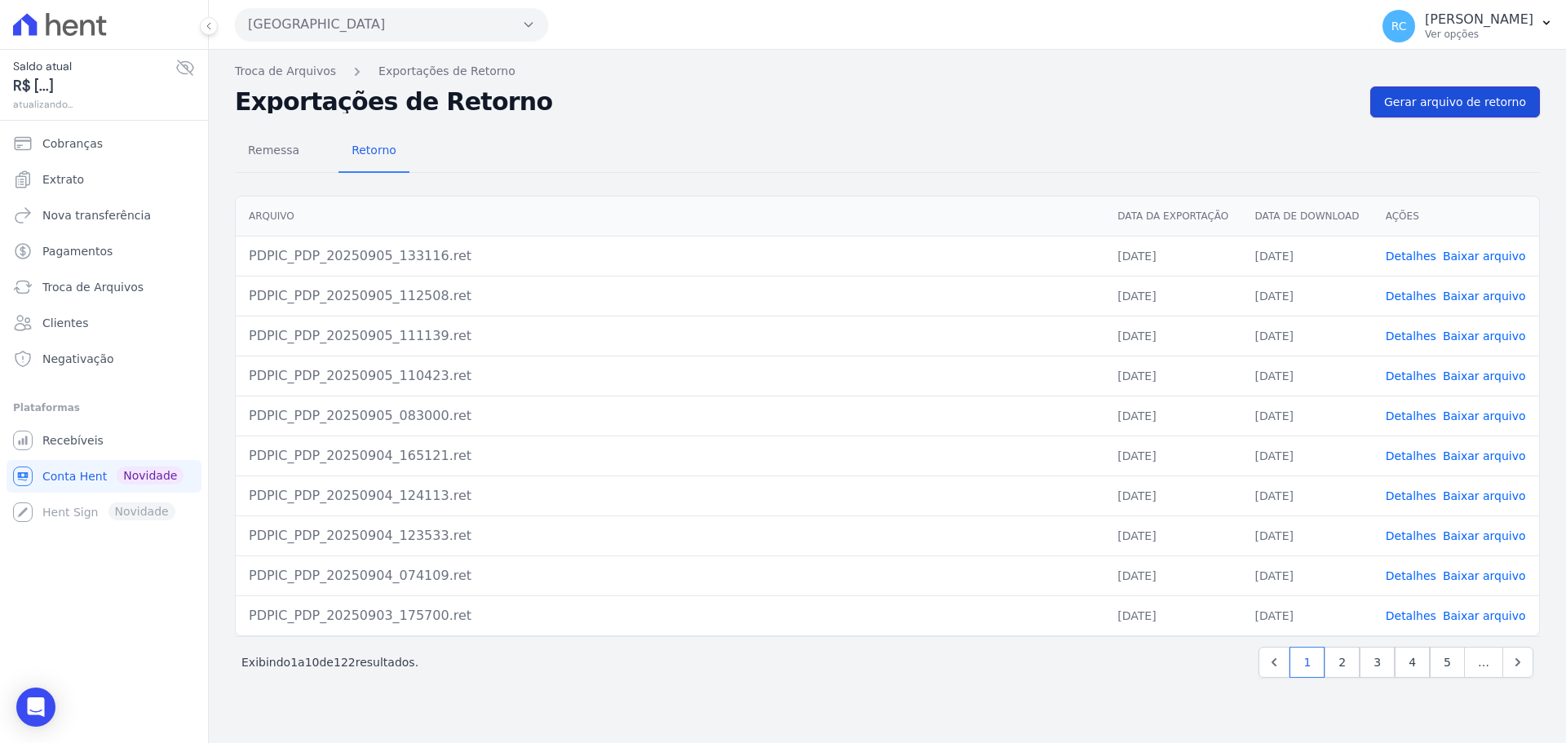
click at [1485, 102] on span "Gerar arquivo de retorno" at bounding box center [1455, 102] width 142 height 16
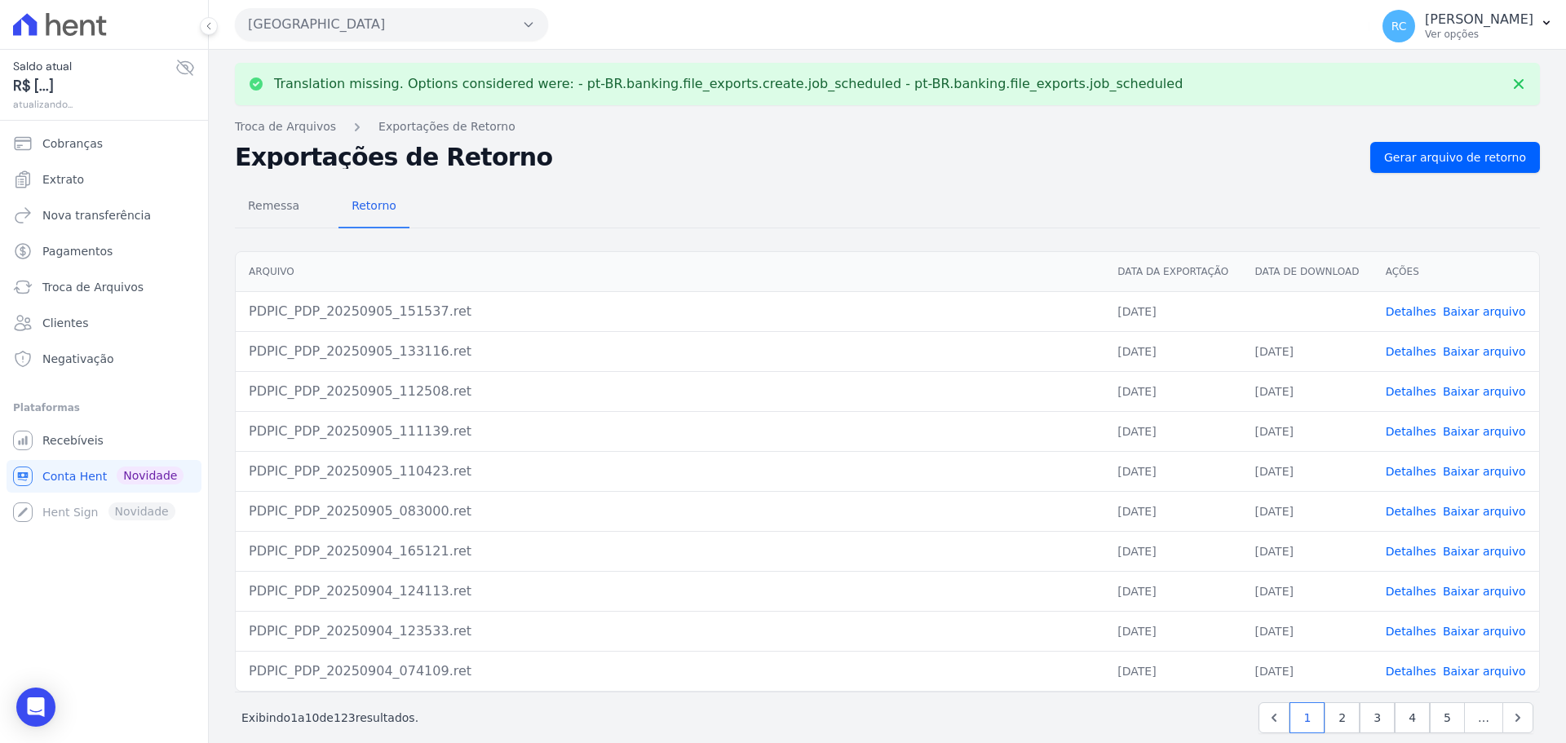
click at [1467, 309] on link "Baixar arquivo" at bounding box center [1484, 311] width 83 height 13
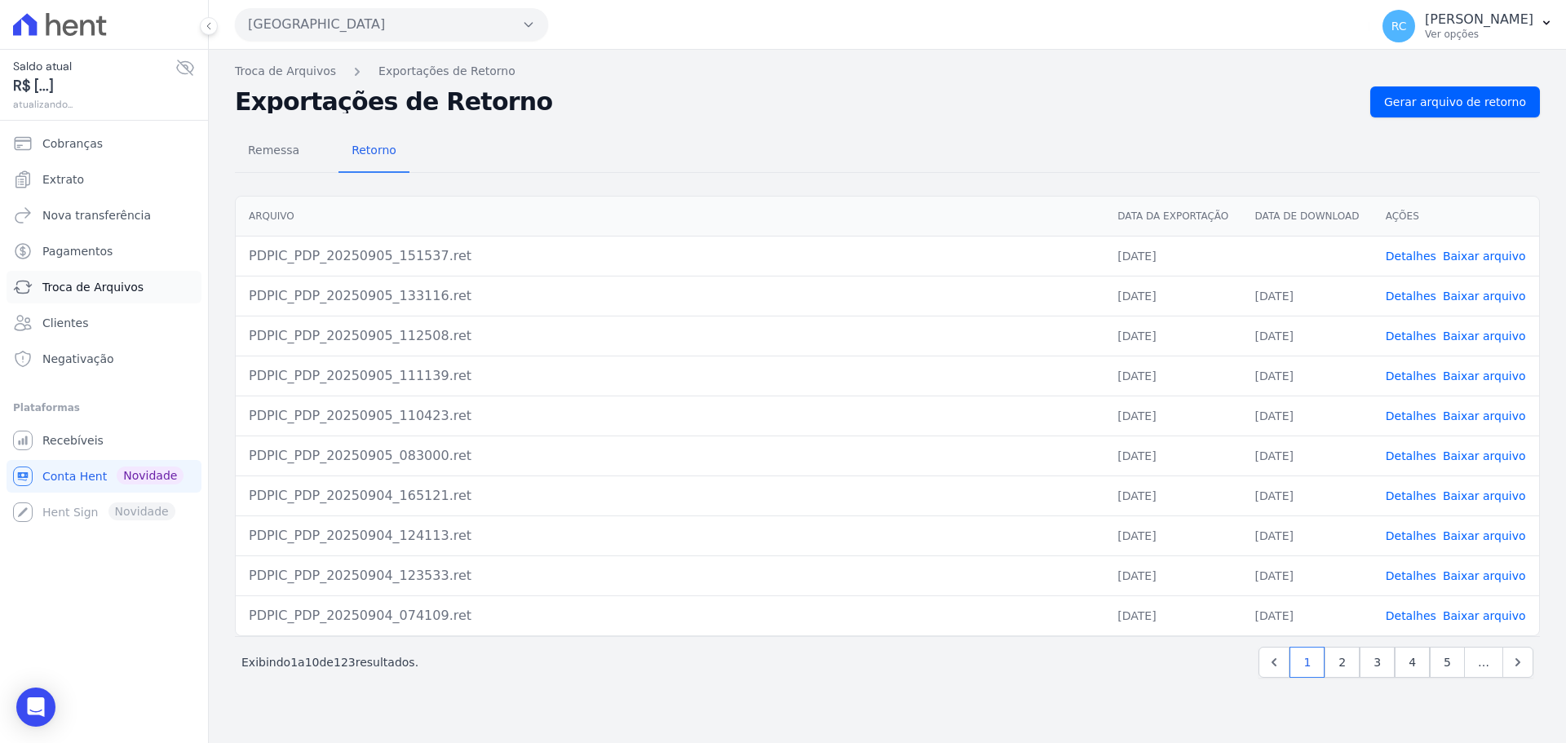
click at [131, 284] on span "Troca de Arquivos" at bounding box center [92, 287] width 101 height 16
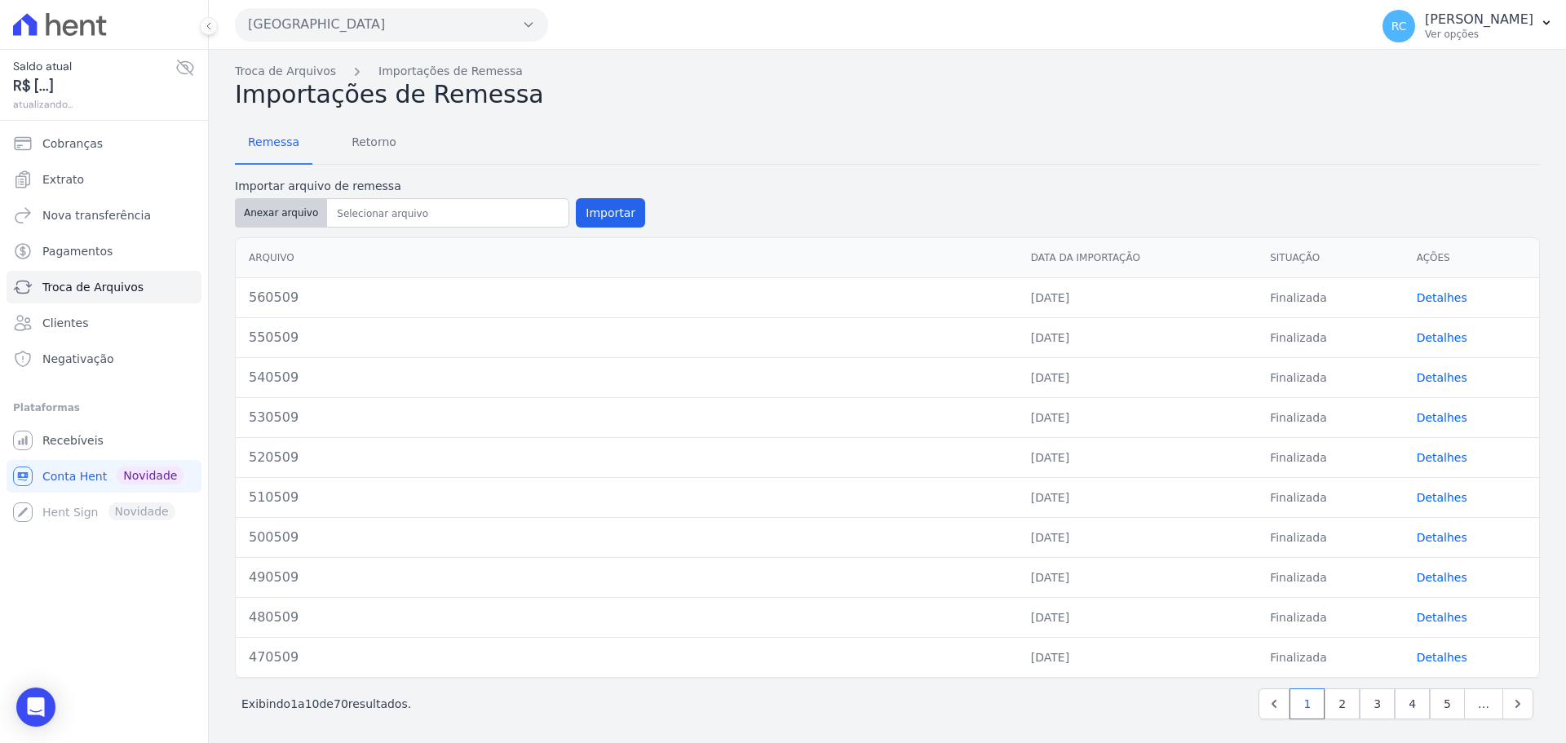
click at [277, 215] on button "Anexar arquivo" at bounding box center [281, 212] width 92 height 29
type input "570509"
click at [617, 206] on button "Importar" at bounding box center [610, 212] width 69 height 29
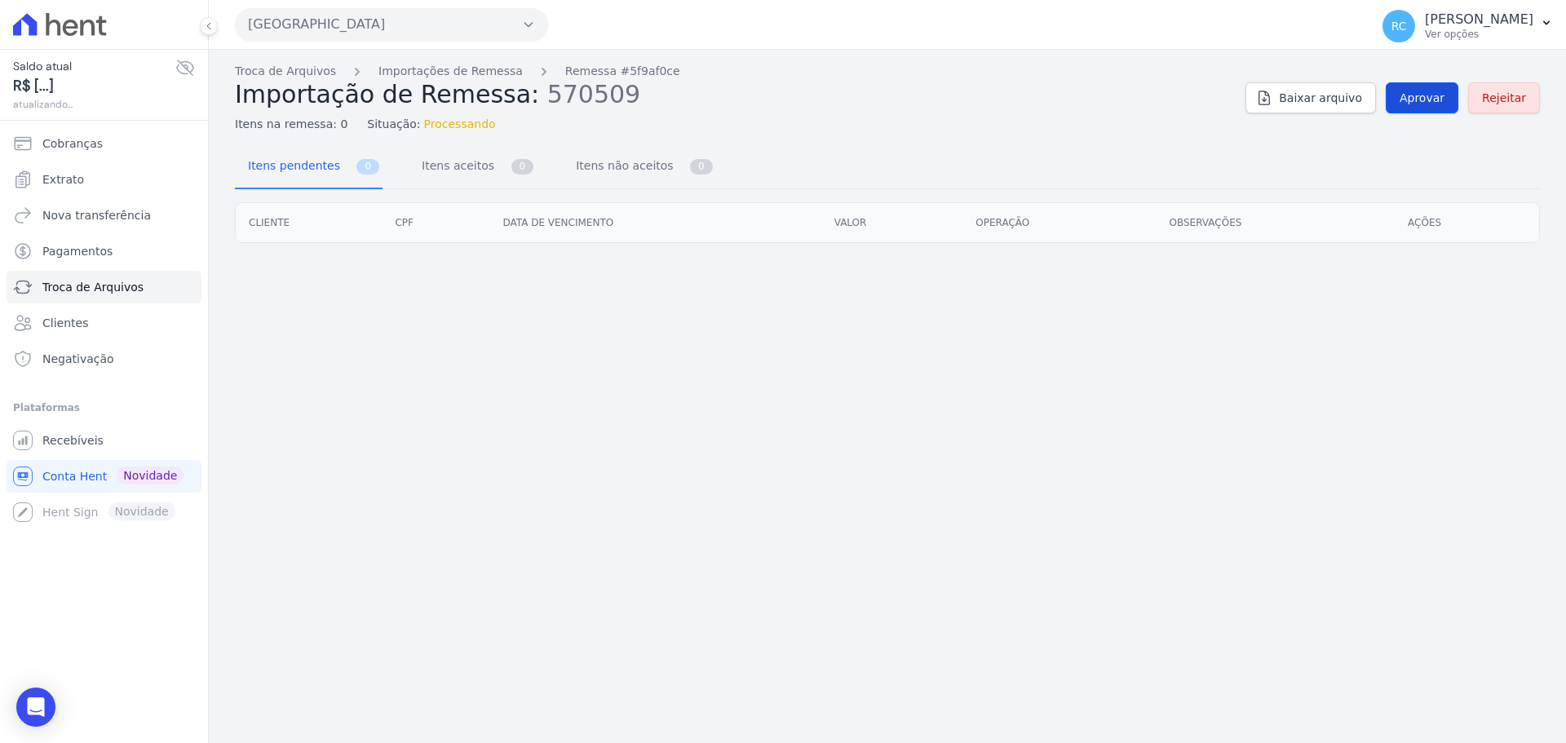
drag, startPoint x: 1445, startPoint y: 73, endPoint x: 1436, endPoint y: 84, distance: 14.0
click at [1441, 77] on div "Troca de Arquivos Importações de Remessa Remessa #5f9af0ce Importação de Remess…" at bounding box center [887, 98] width 1305 height 70
click at [1424, 94] on span "Aprovar" at bounding box center [1422, 98] width 45 height 16
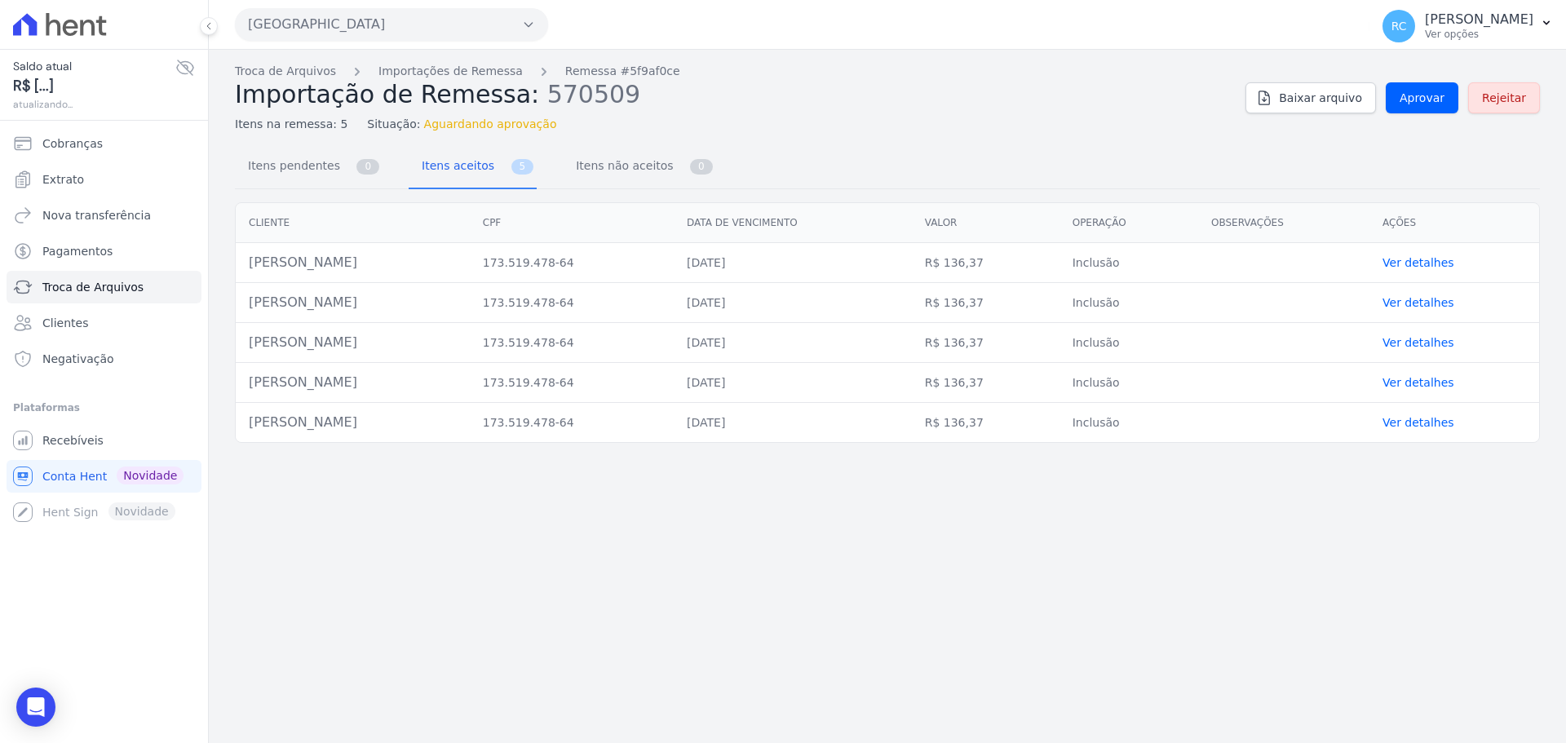
click at [389, 272] on td "Viviane Mariano De Oliveira" at bounding box center [353, 263] width 234 height 40
click at [389, 271] on td "Viviane Mariano De Oliveira" at bounding box center [353, 263] width 234 height 40
copy tr "Viviane Mariano De Oliveira"
click at [1409, 98] on span "Aprovar" at bounding box center [1422, 98] width 45 height 16
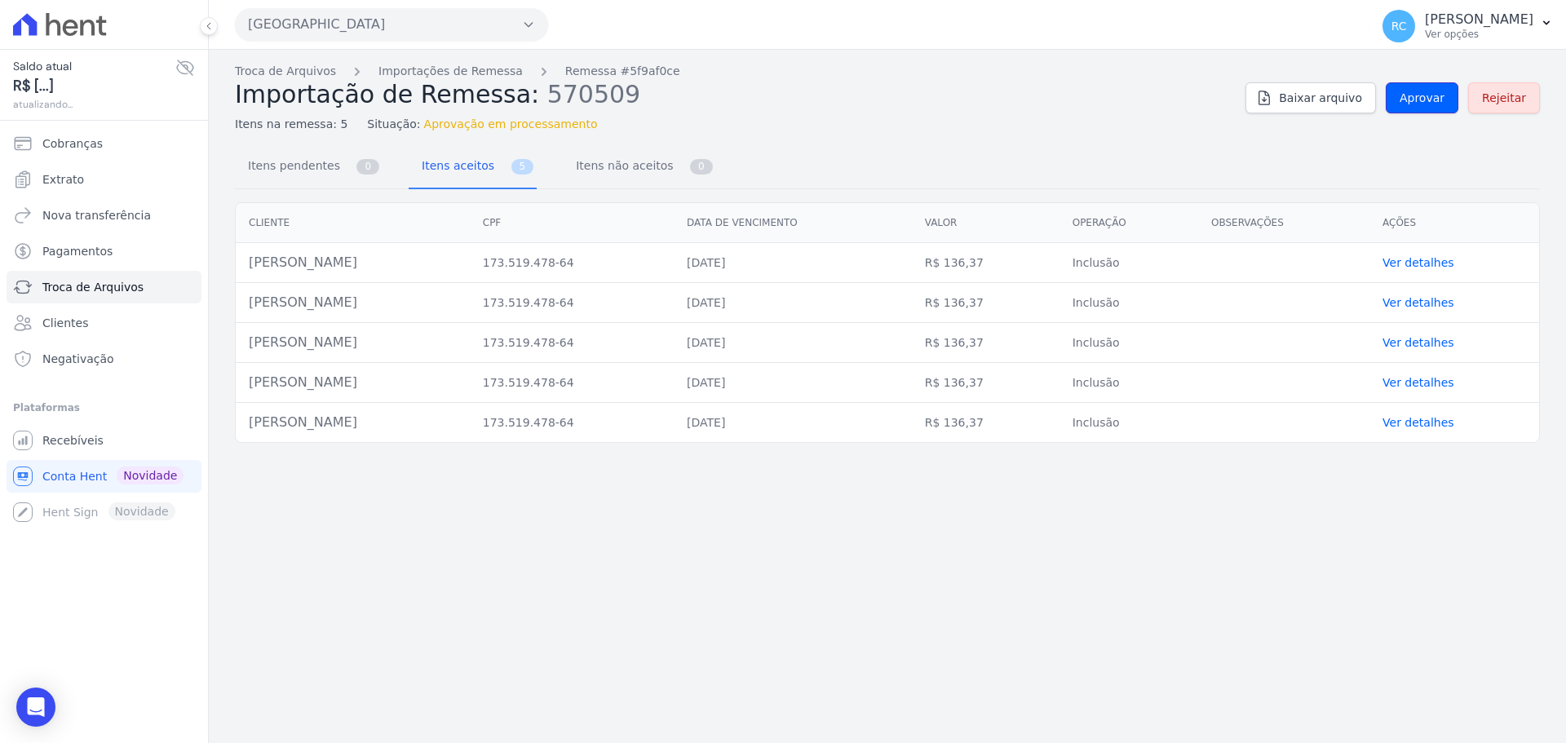
drag, startPoint x: 1417, startPoint y: 108, endPoint x: 1404, endPoint y: 141, distance: 35.1
click at [1417, 108] on link "Aprovar" at bounding box center [1422, 97] width 73 height 31
click at [1415, 99] on span "Aprovar" at bounding box center [1422, 98] width 45 height 16
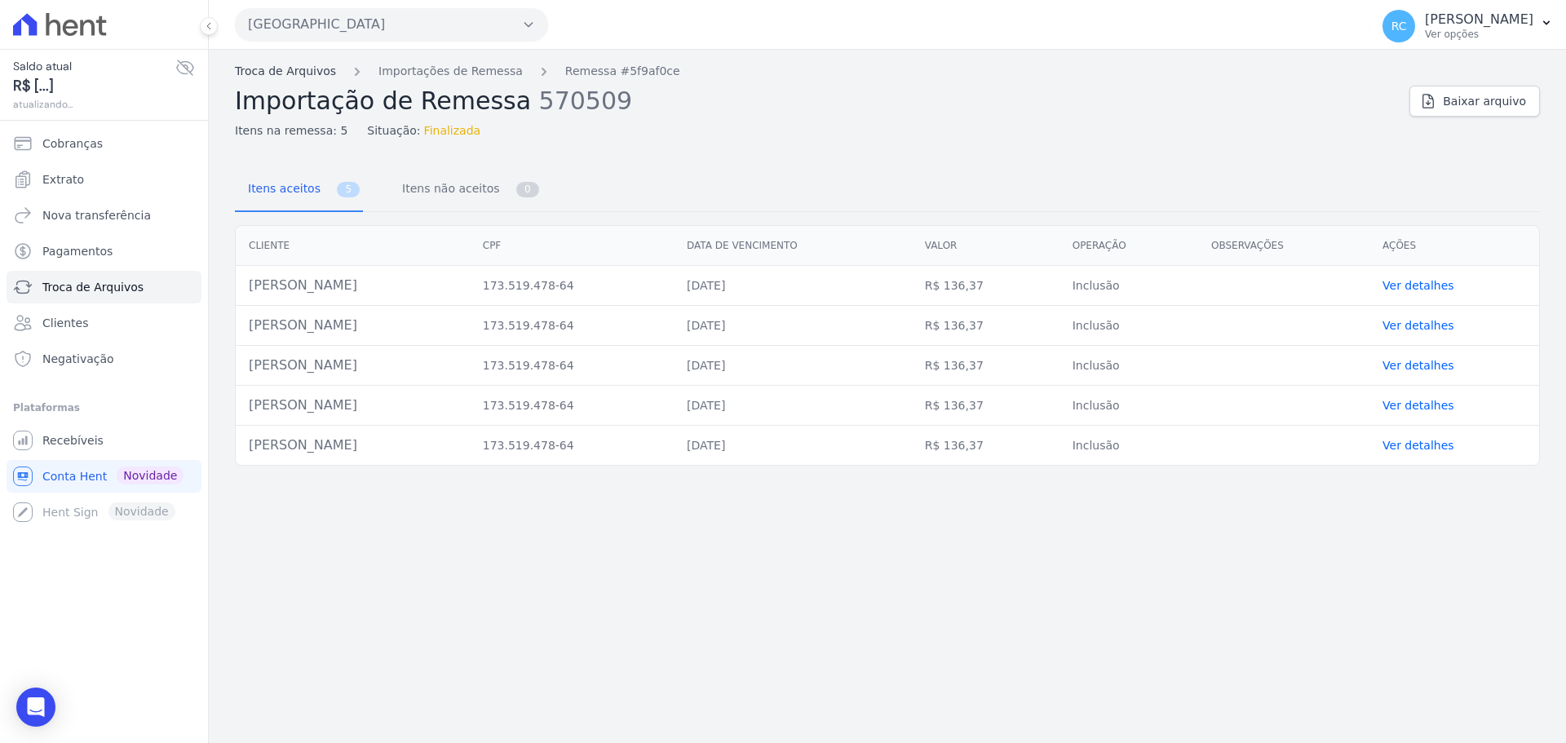
click at [276, 69] on link "Troca de Arquivos" at bounding box center [285, 71] width 101 height 17
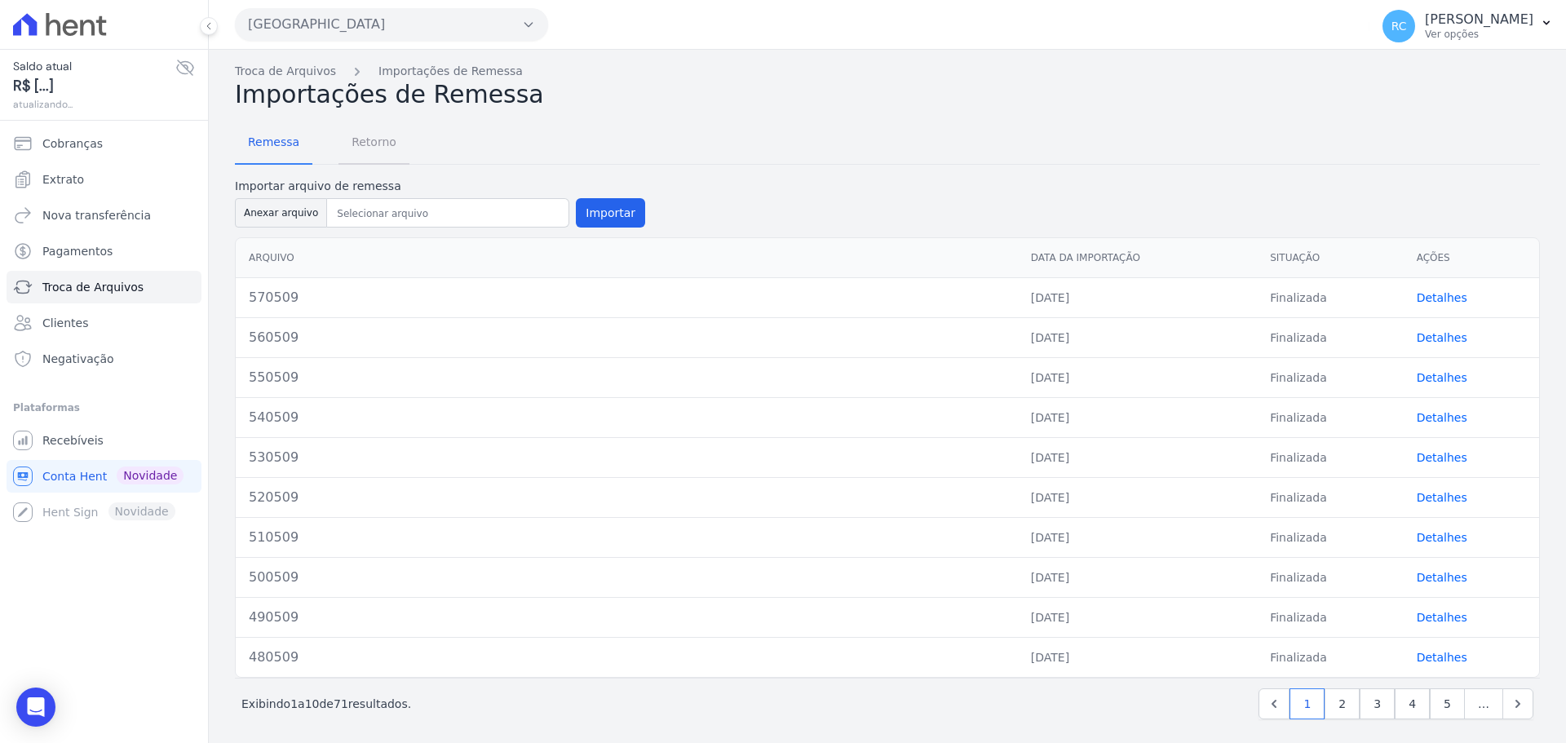
click at [380, 138] on span "Retorno" at bounding box center [374, 142] width 64 height 33
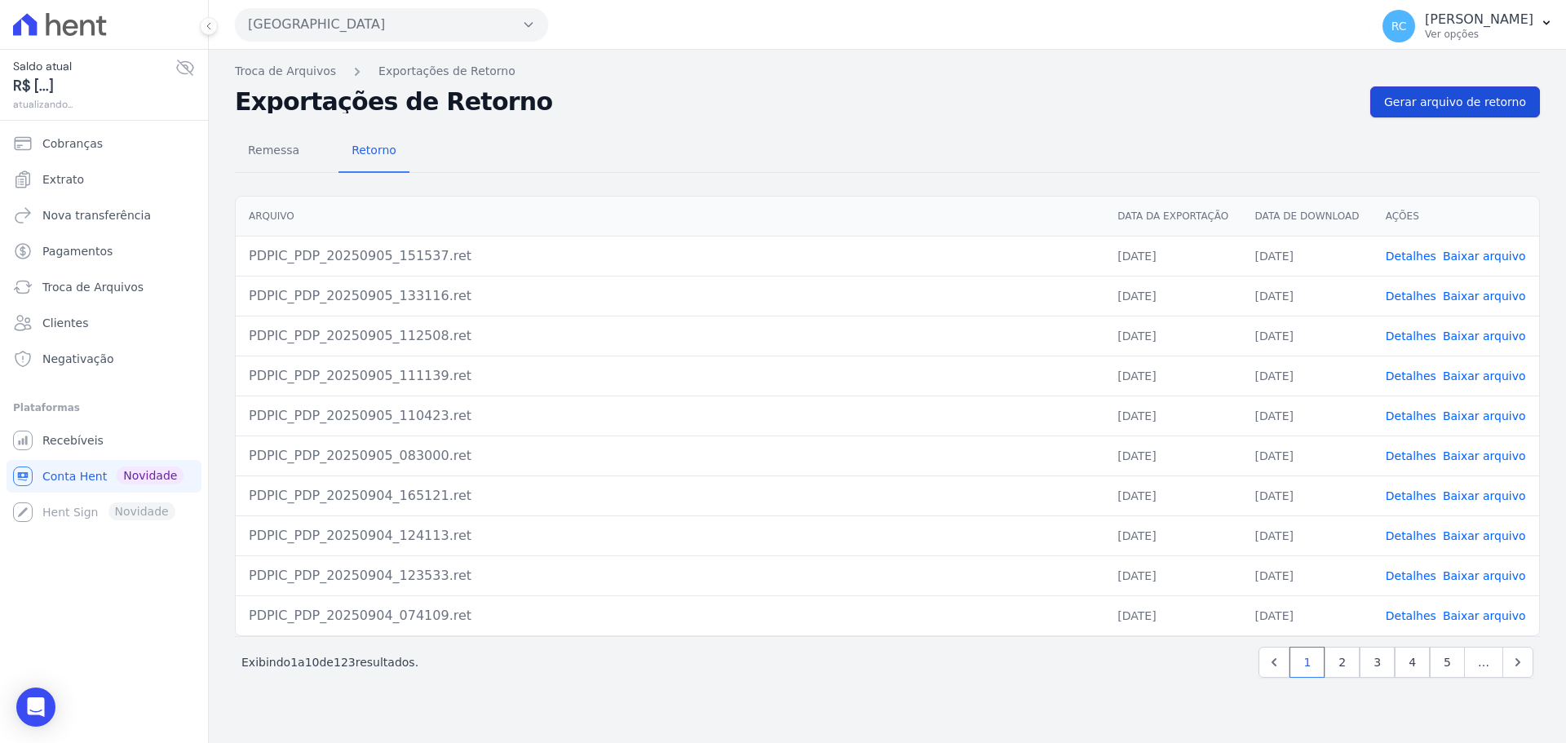
click at [1458, 104] on span "Gerar arquivo de retorno" at bounding box center [1455, 102] width 142 height 16
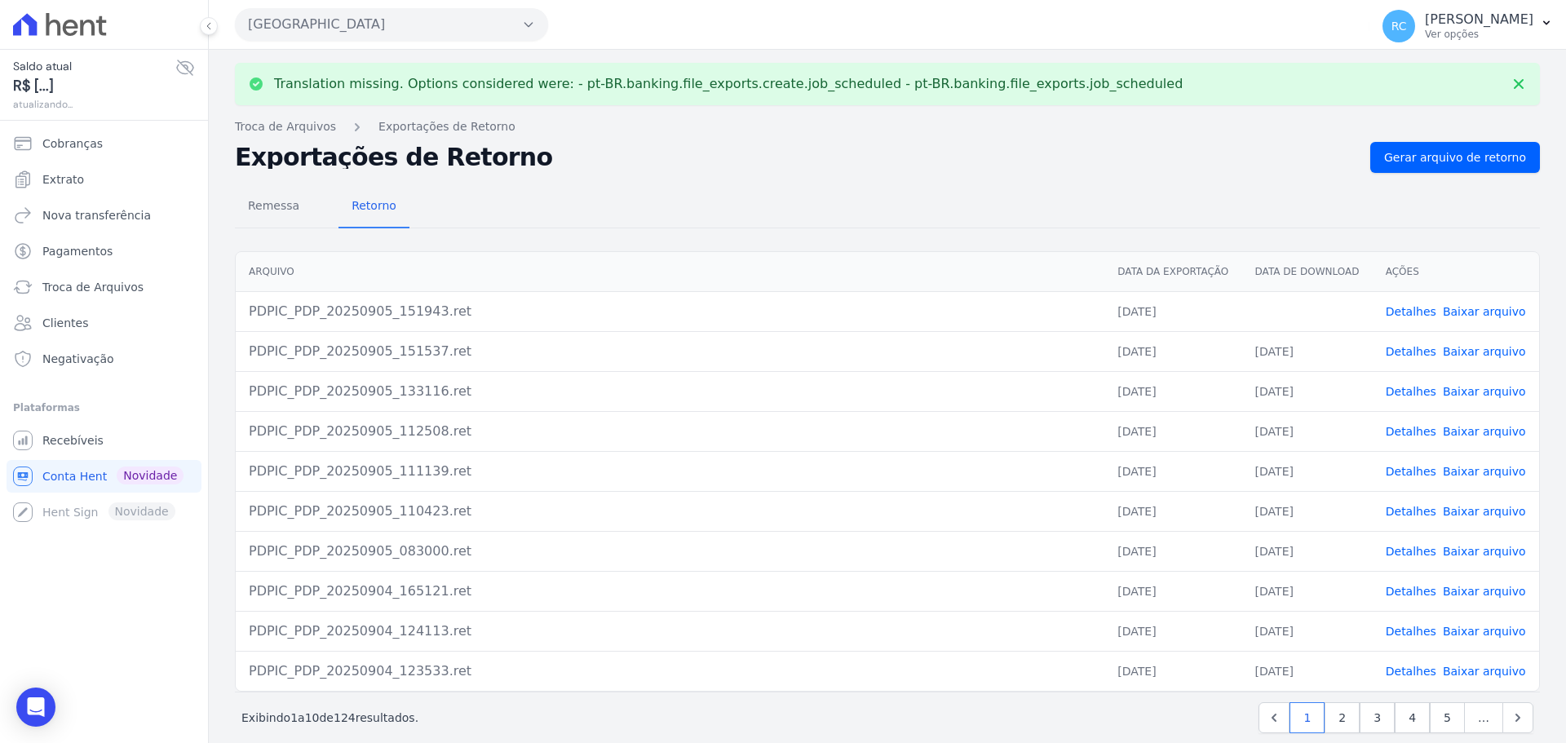
click at [1462, 311] on link "Baixar arquivo" at bounding box center [1484, 311] width 83 height 13
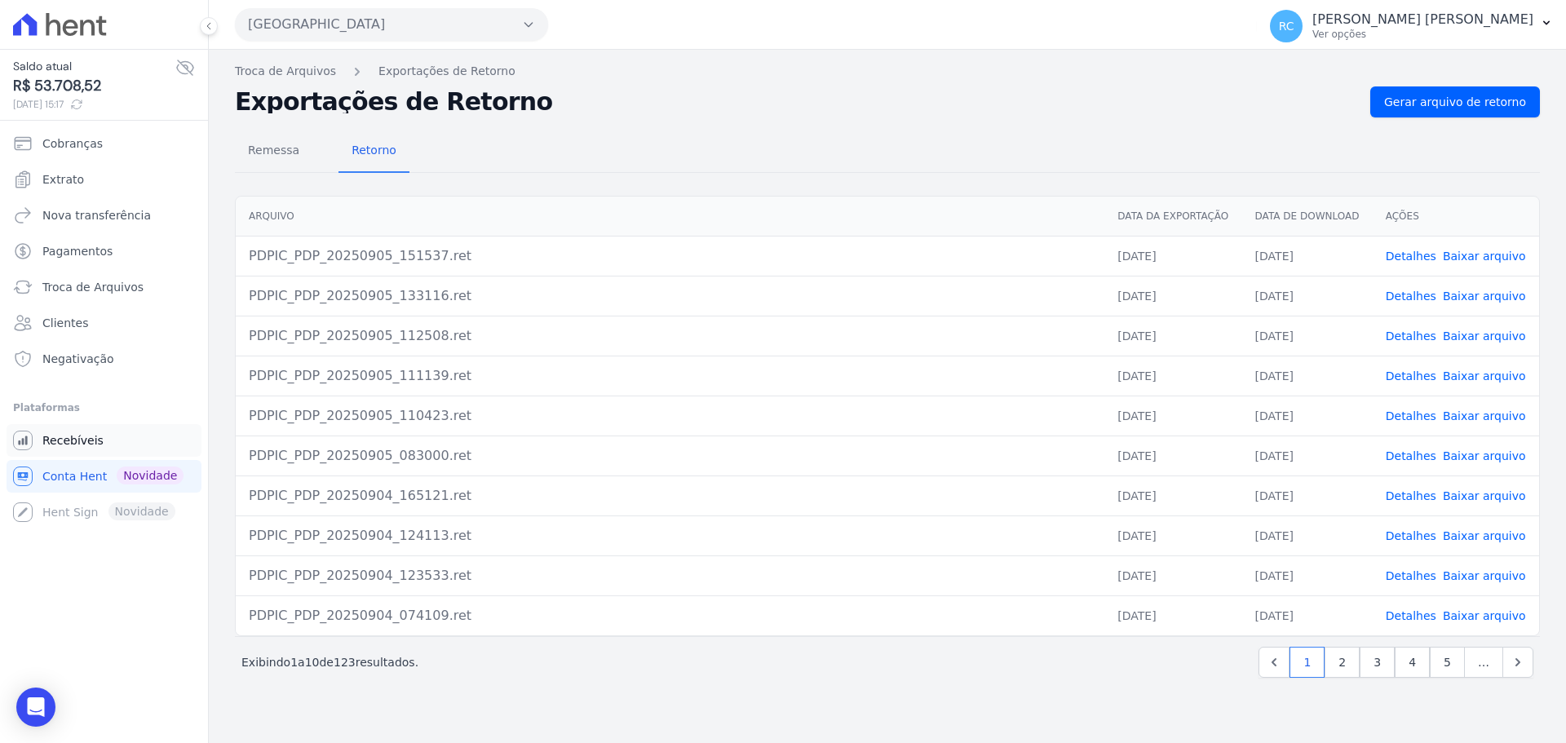
click at [86, 440] on span "Recebíveis" at bounding box center [72, 440] width 61 height 16
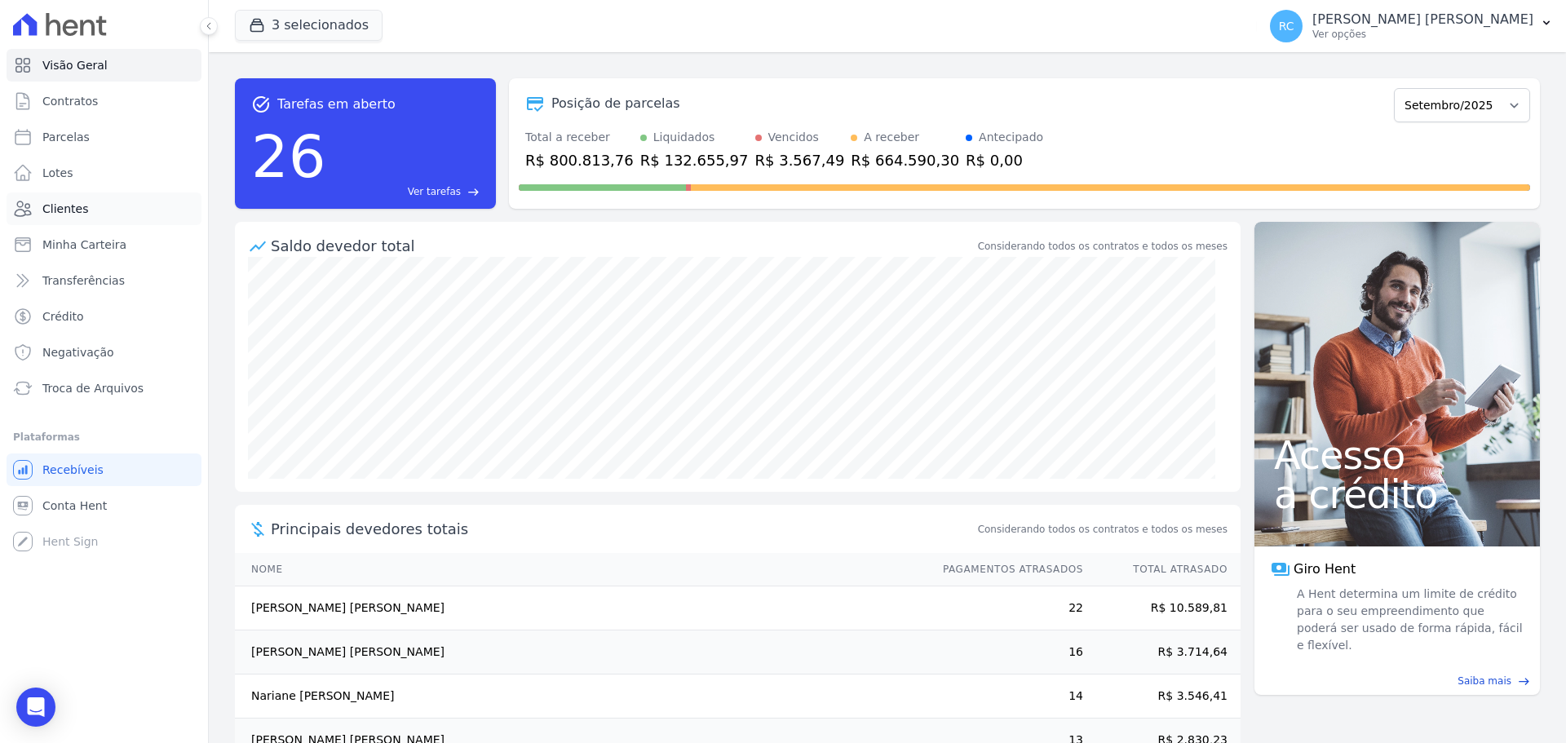
click at [100, 203] on link "Clientes" at bounding box center [104, 208] width 195 height 33
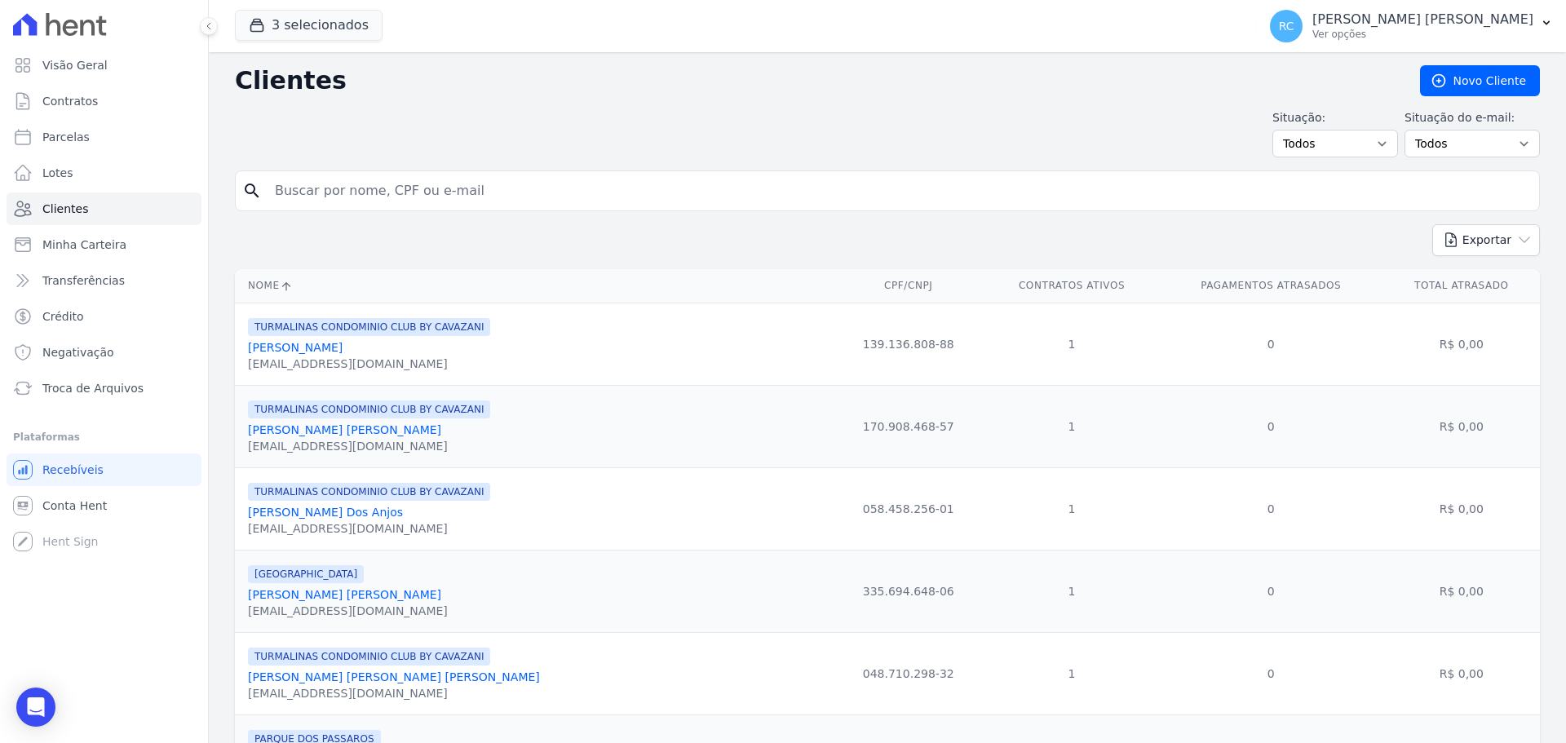
click at [515, 187] on input "search" at bounding box center [899, 191] width 1268 height 33
paste input "VIVIANE MARIANO DE OLIVEIRA"
type input "VIVIANE MARIANO DE OLIVEIRA"
